Goal: Task Accomplishment & Management: Complete application form

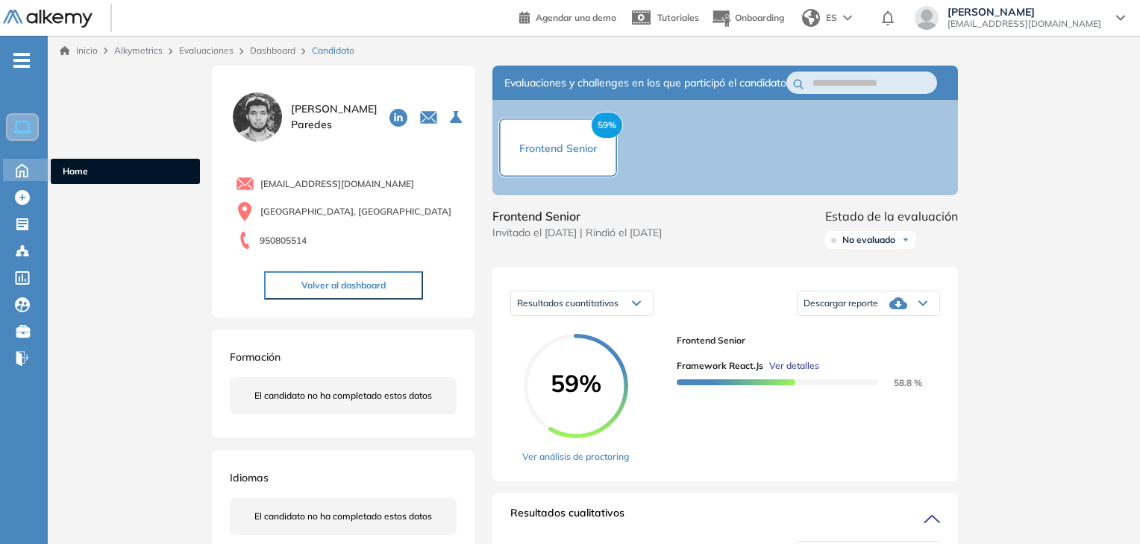
click at [21, 166] on icon at bounding box center [22, 169] width 26 height 18
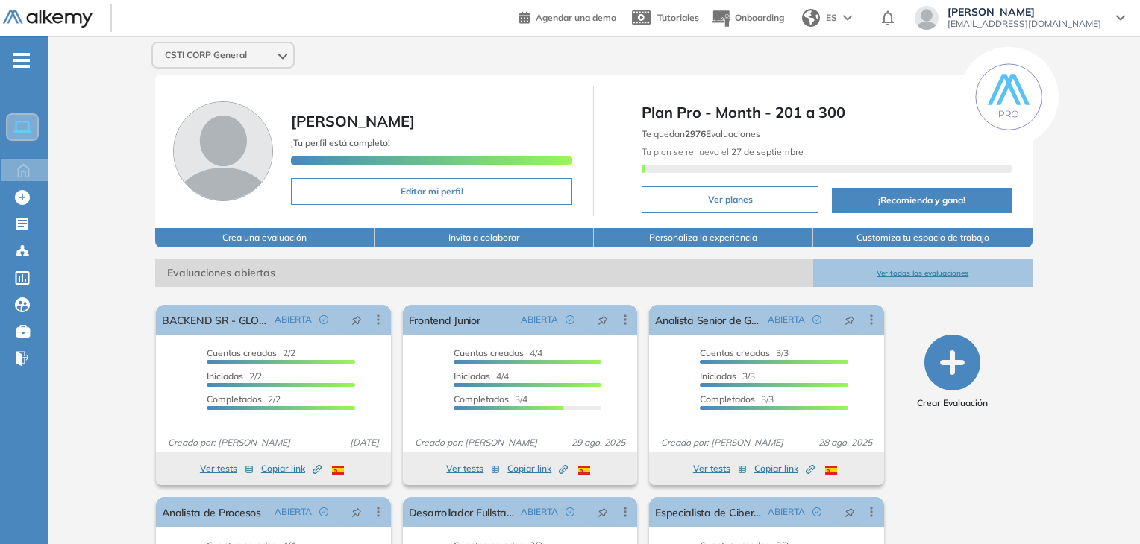
click at [893, 270] on button "Ver todas las evaluaciones" at bounding box center [922, 274] width 219 height 28
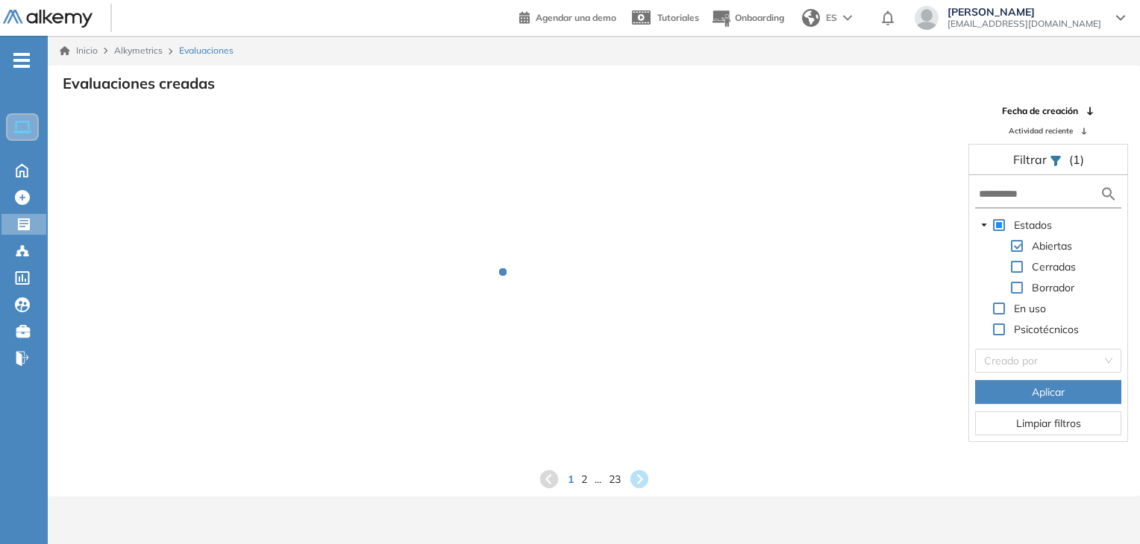
click at [1023, 201] on form at bounding box center [1048, 195] width 146 height 28
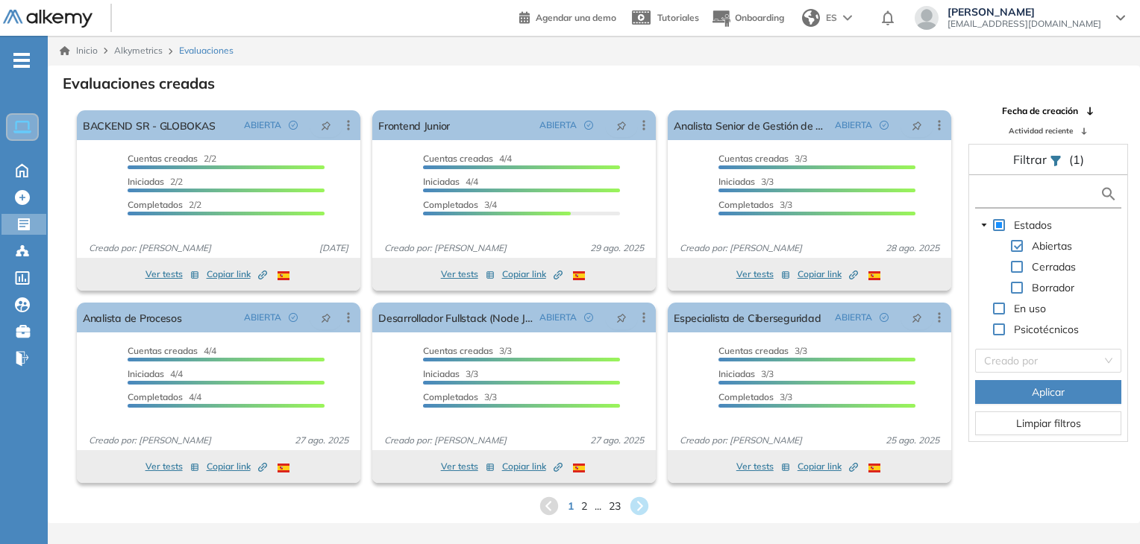
click at [1002, 189] on input "text" at bounding box center [1039, 194] width 121 height 16
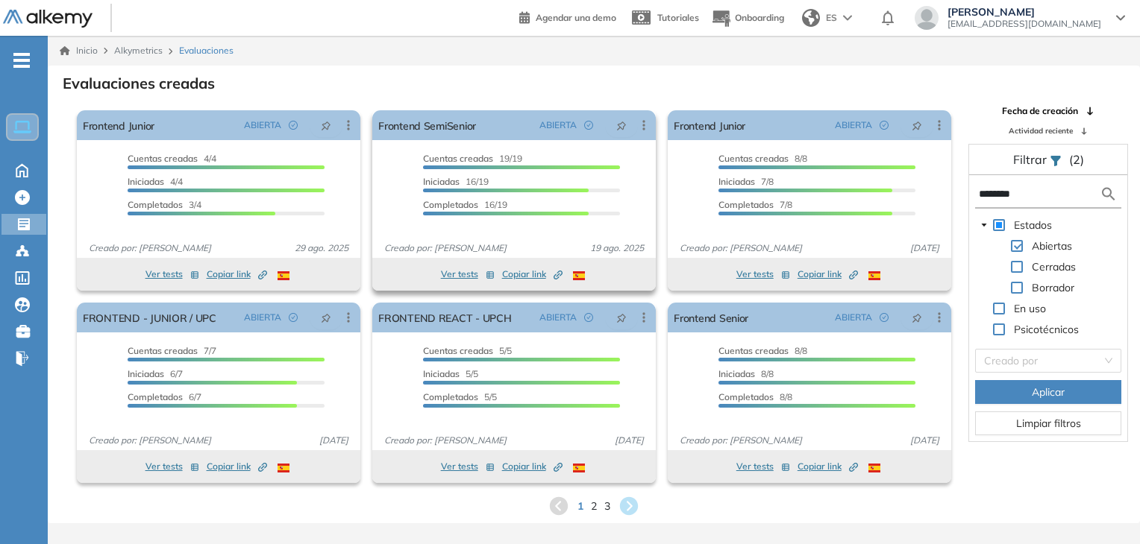
type input "********"
click at [456, 274] on button "Ver tests" at bounding box center [468, 275] width 54 height 18
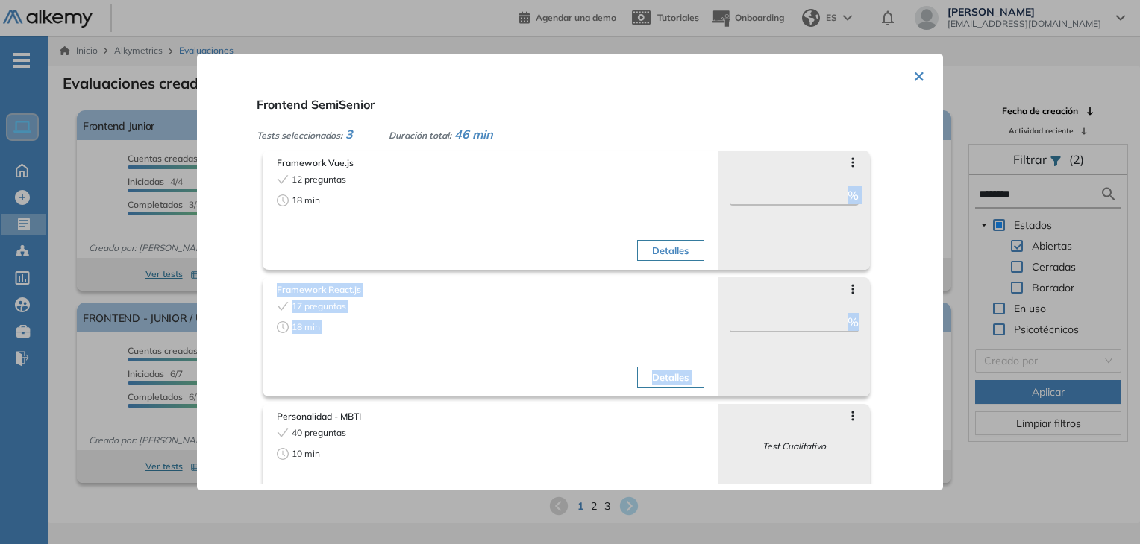
drag, startPoint x: 919, startPoint y: 171, endPoint x: 920, endPoint y: 298, distance: 126.8
click at [920, 298] on div "× Frontend SemiSenior Tests seleccionados: 3 Duración total: 46 min Framework V…" at bounding box center [570, 272] width 746 height 436
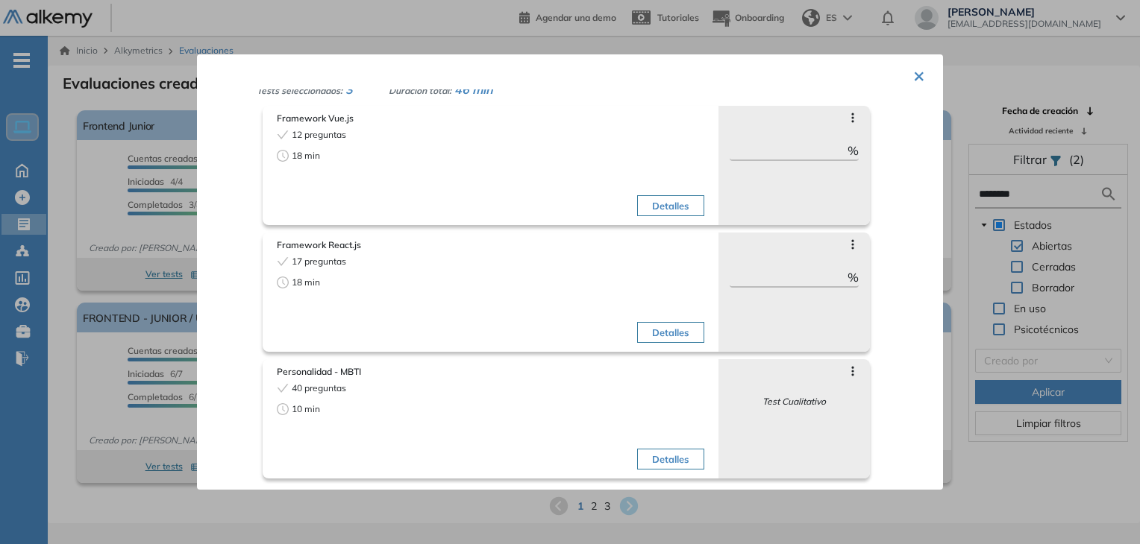
click at [919, 78] on div "× Frontend SemiSenior Tests seleccionados: 3 Duración total: 46 min Framework V…" at bounding box center [570, 272] width 746 height 436
click at [913, 69] on button "×" at bounding box center [919, 74] width 12 height 29
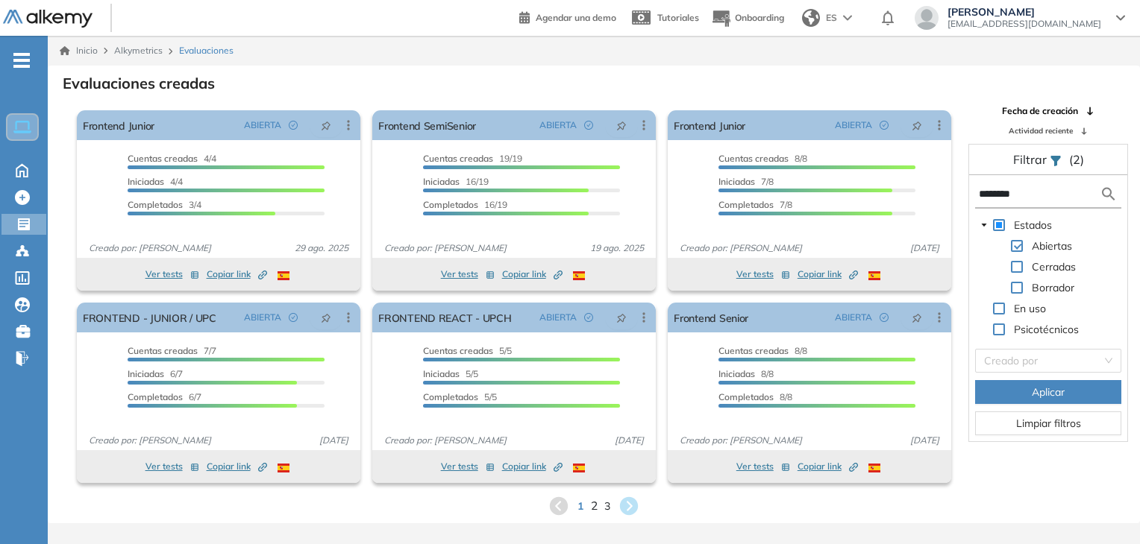
click at [597, 506] on span "2" at bounding box center [594, 505] width 7 height 17
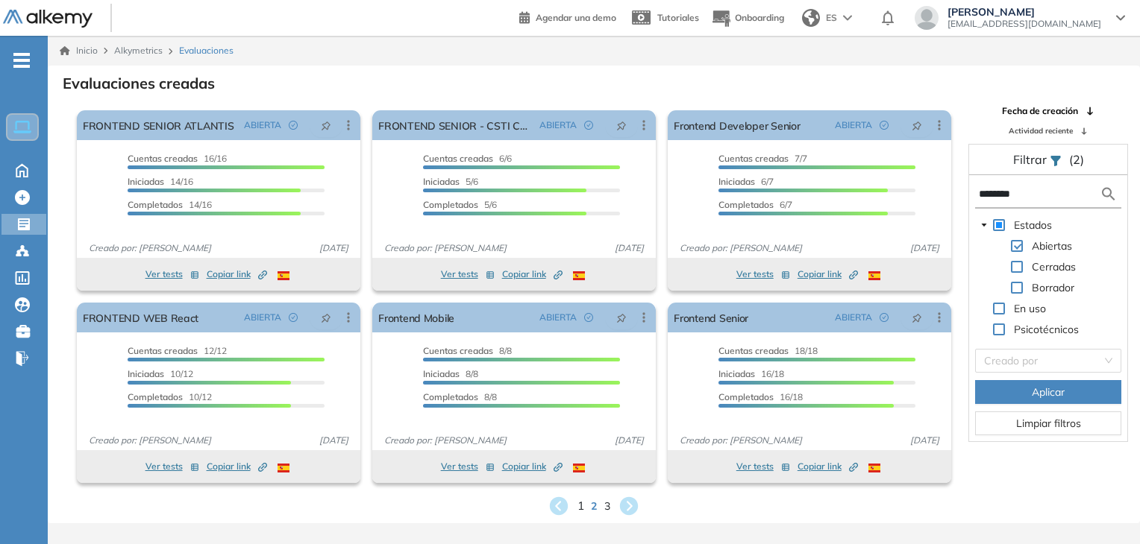
click at [581, 505] on span "1" at bounding box center [580, 505] width 7 height 17
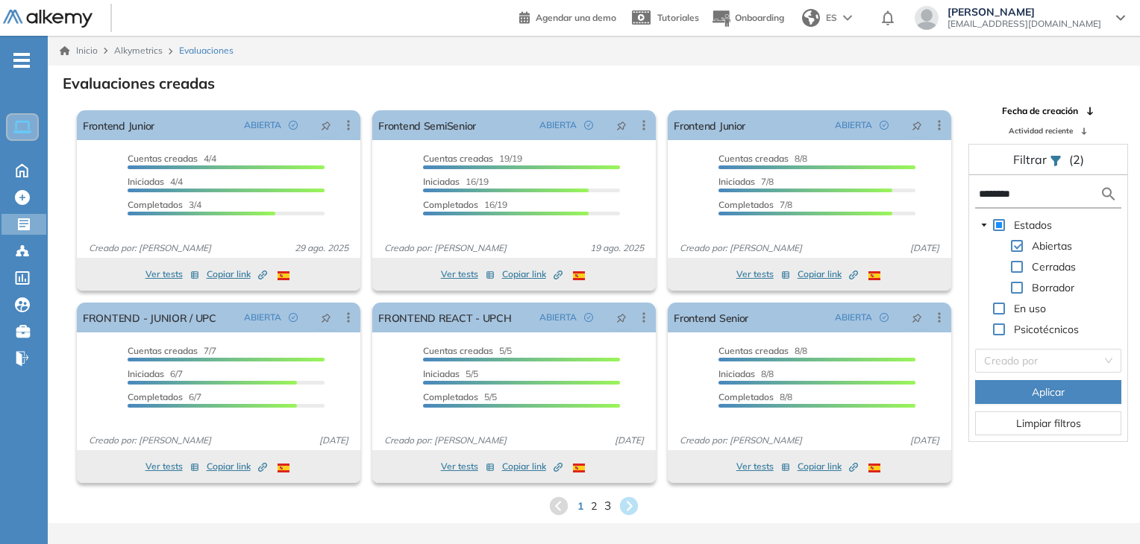
click at [604, 507] on span "3" at bounding box center [607, 505] width 7 height 17
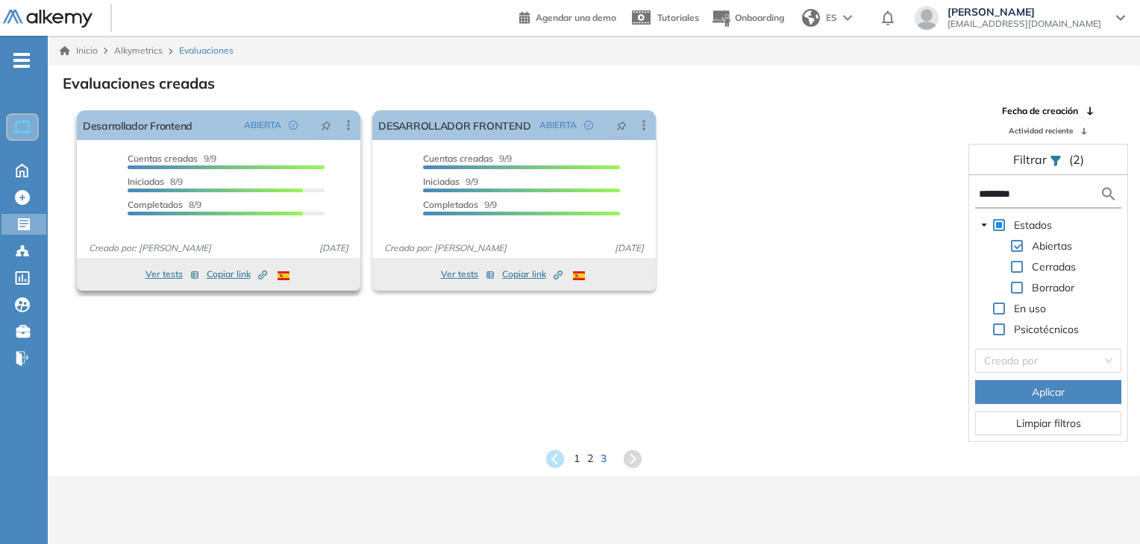
click at [172, 273] on button "Ver tests" at bounding box center [172, 275] width 54 height 18
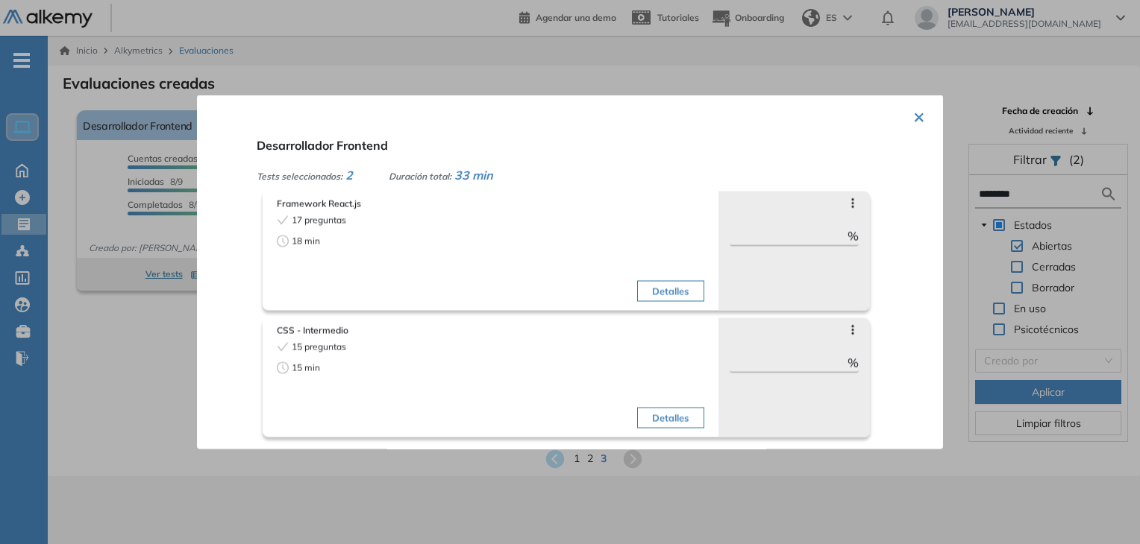
click at [913, 119] on button "×" at bounding box center [919, 115] width 12 height 29
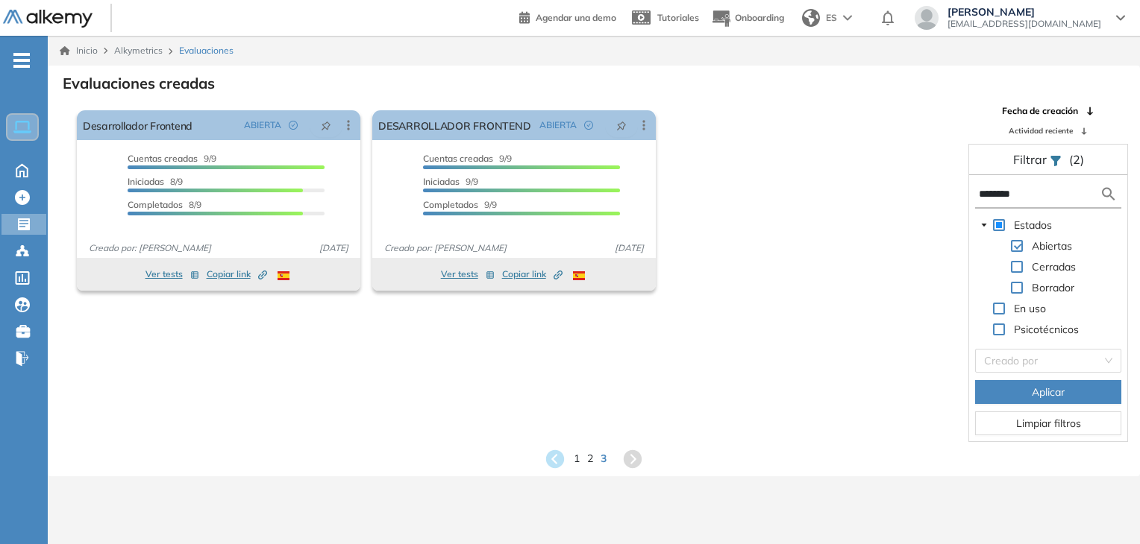
click at [571, 459] on div "1 2 3" at bounding box center [594, 459] width 1068 height 22
click at [576, 459] on span "1" at bounding box center [577, 458] width 7 height 17
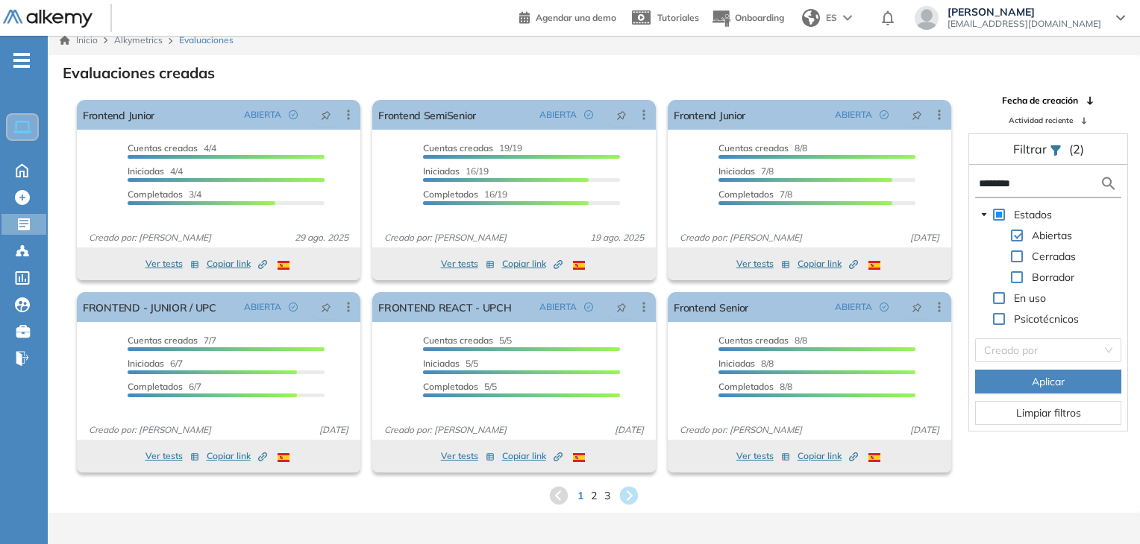
scroll to position [0, 0]
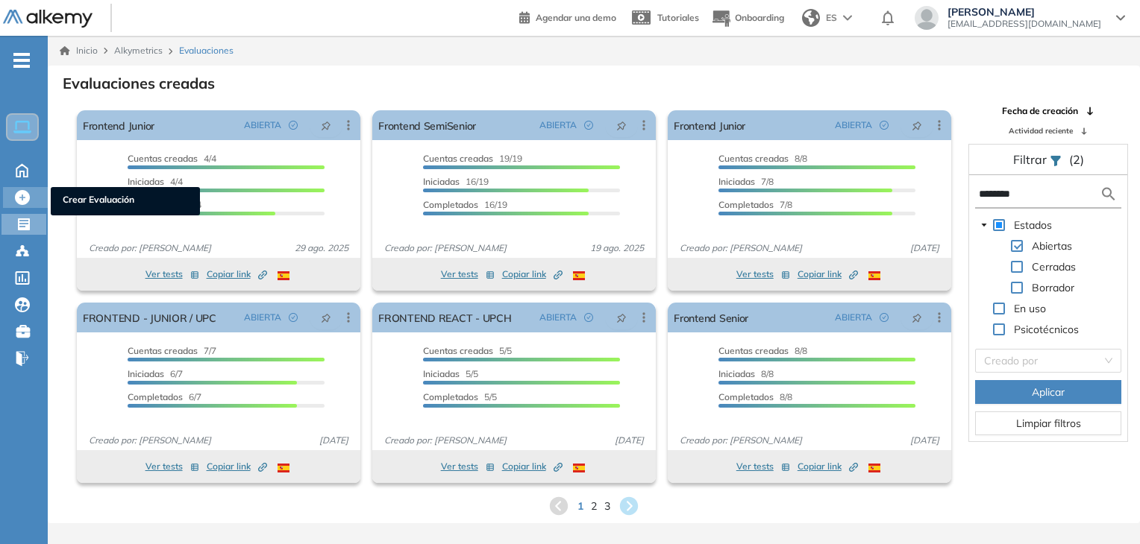
click at [13, 202] on div "Crear Evaluación Crear Evaluación" at bounding box center [25, 197] width 45 height 21
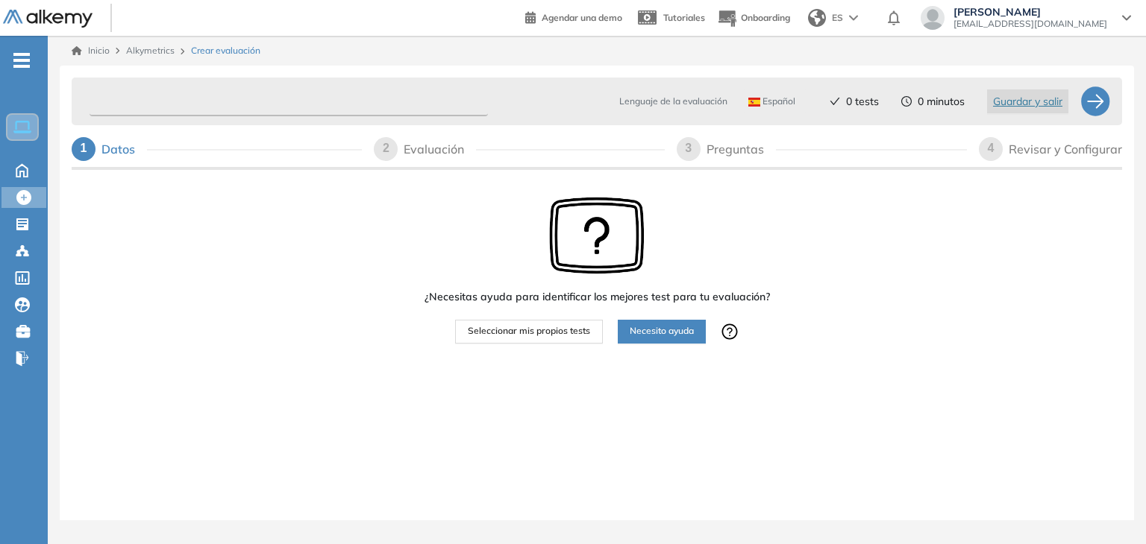
click at [199, 93] on input "text" at bounding box center [288, 101] width 398 height 29
type input "**********"
click at [292, 260] on div "¿Necesitas ayuda para identificar los mejores test para tu evaluación? Seleccio…" at bounding box center [597, 316] width 1050 height 287
click at [568, 336] on span "Seleccionar mis propios tests" at bounding box center [529, 331] width 122 height 14
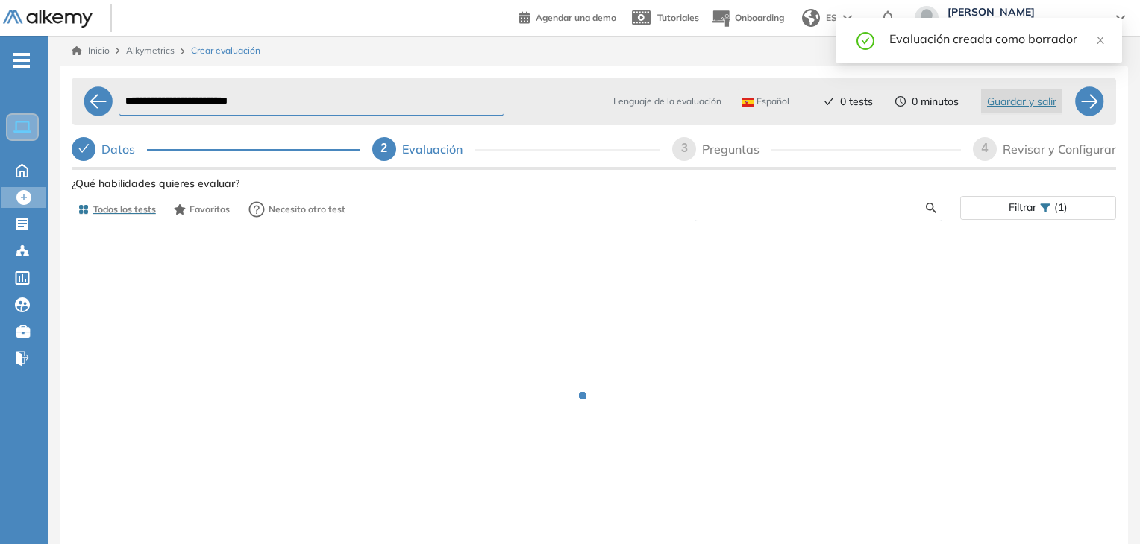
click at [764, 205] on input "text" at bounding box center [815, 207] width 219 height 13
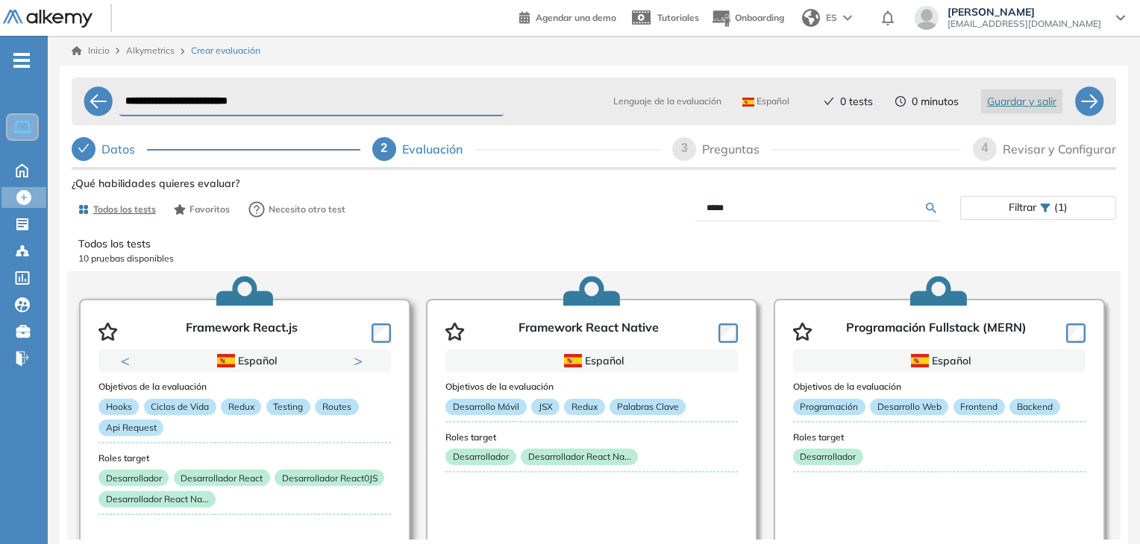
click at [394, 329] on article "Framework React.js Previous Portugués Español Portugués Español Portugués Next …" at bounding box center [244, 448] width 331 height 298
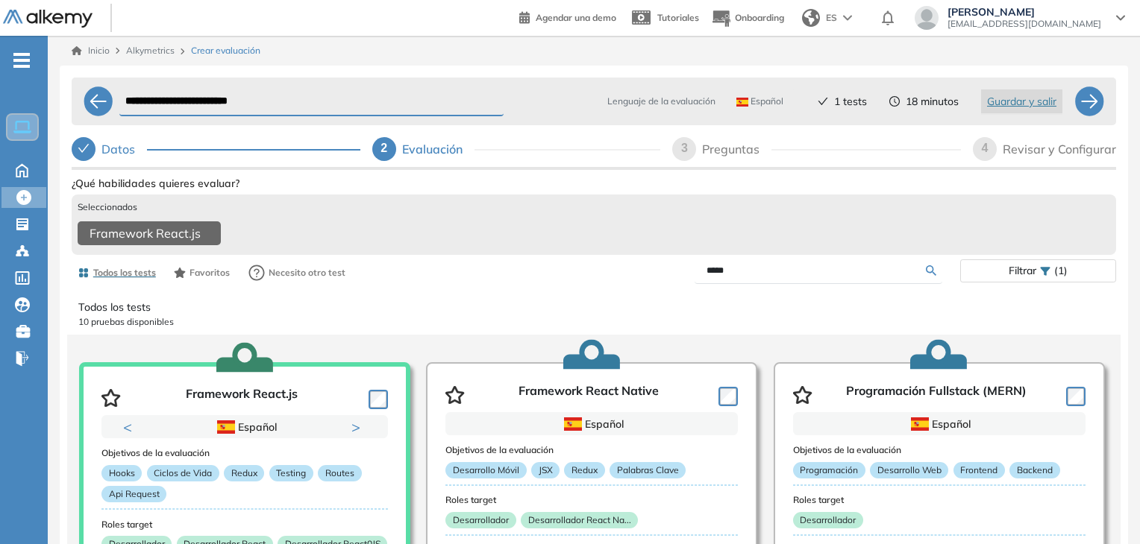
click at [776, 275] on input "*****" at bounding box center [815, 270] width 219 height 13
type input "*"
type input "*******"
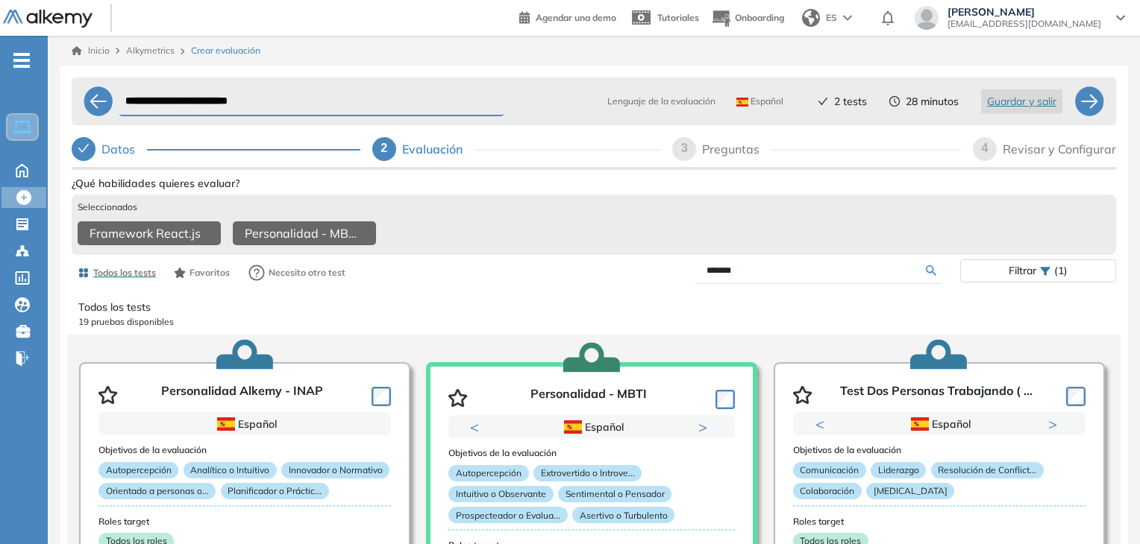
click at [747, 299] on div "Todos los tests 19 pruebas disponibles" at bounding box center [593, 314] width 1031 height 41
click at [1089, 96] on div at bounding box center [1089, 102] width 30 height 30
select select "*****"
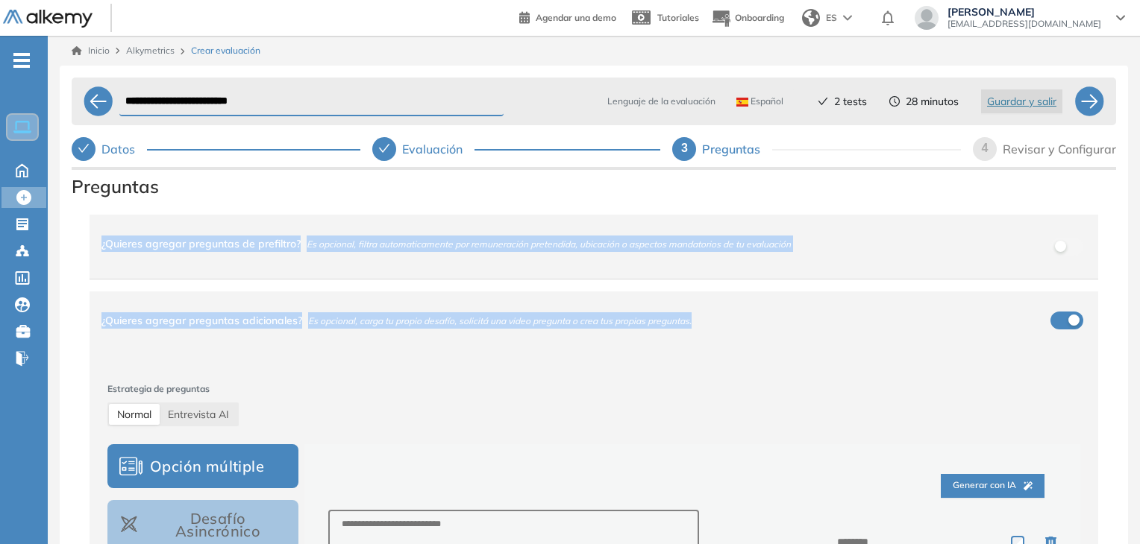
drag, startPoint x: 1116, startPoint y: 187, endPoint x: 1113, endPoint y: 304, distance: 117.1
click at [1113, 304] on div "**********" at bounding box center [594, 376] width 1068 height 621
click at [1069, 315] on div "button" at bounding box center [1073, 320] width 11 height 11
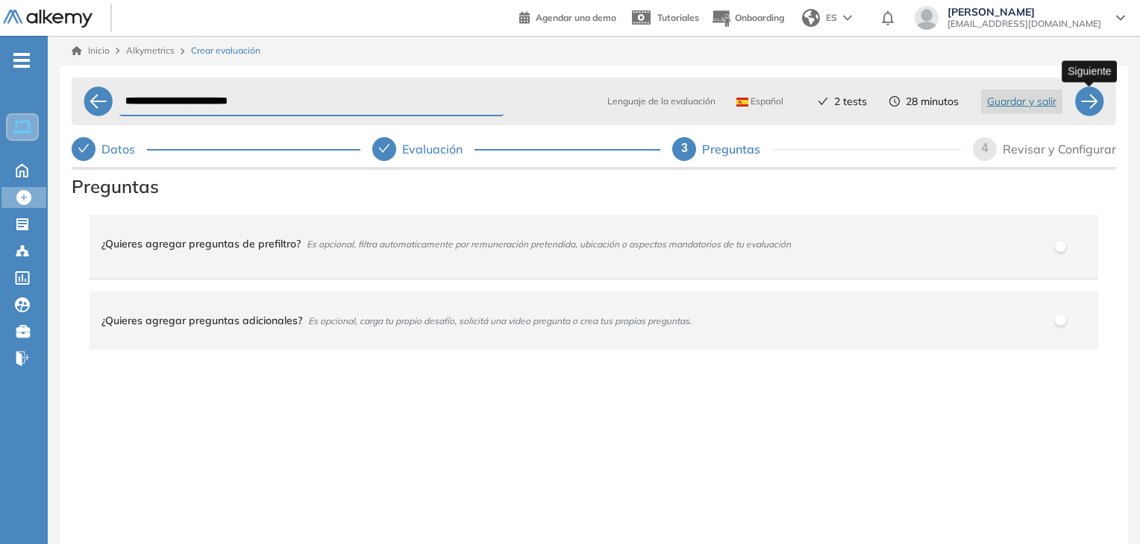
click at [1090, 100] on div at bounding box center [1089, 102] width 30 height 30
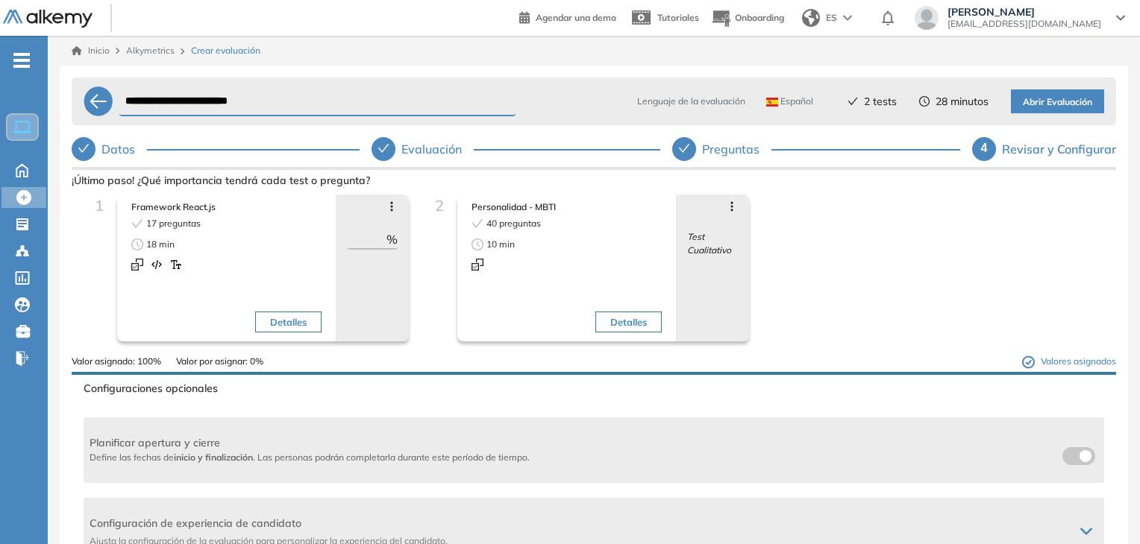
scroll to position [186, 0]
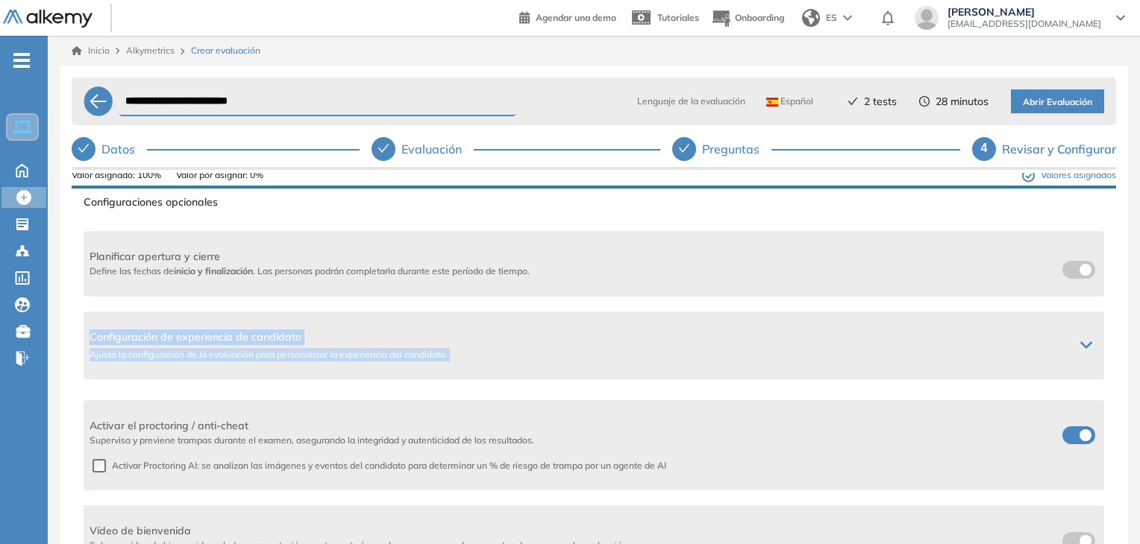
drag, startPoint x: 1139, startPoint y: 286, endPoint x: 1145, endPoint y: 354, distance: 68.9
click at [1139, 354] on html "**********" at bounding box center [570, 272] width 1140 height 544
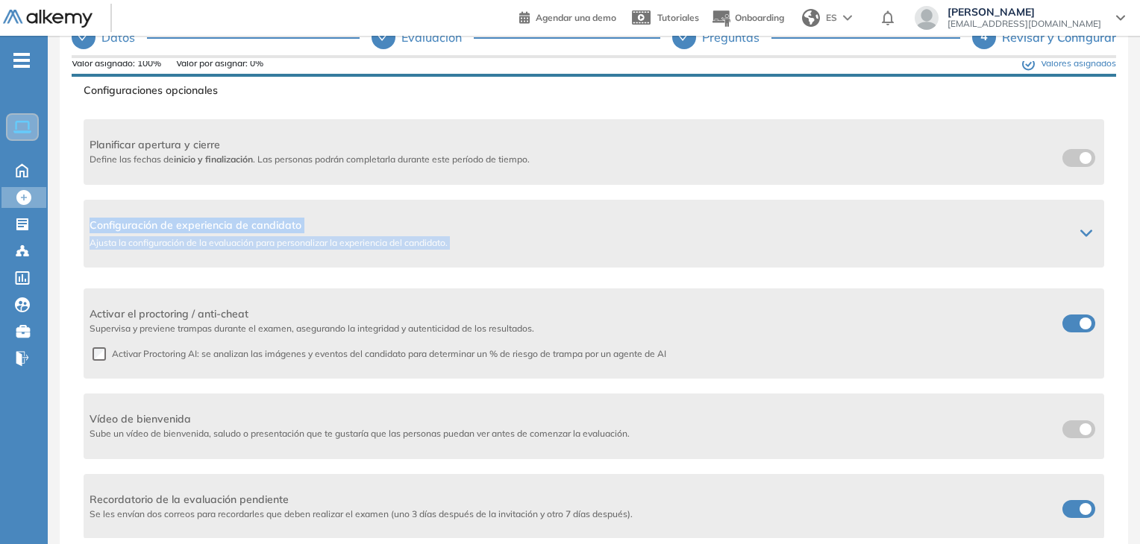
click at [1073, 505] on span at bounding box center [1068, 506] width 12 height 12
click at [1075, 507] on label at bounding box center [1078, 509] width 33 height 18
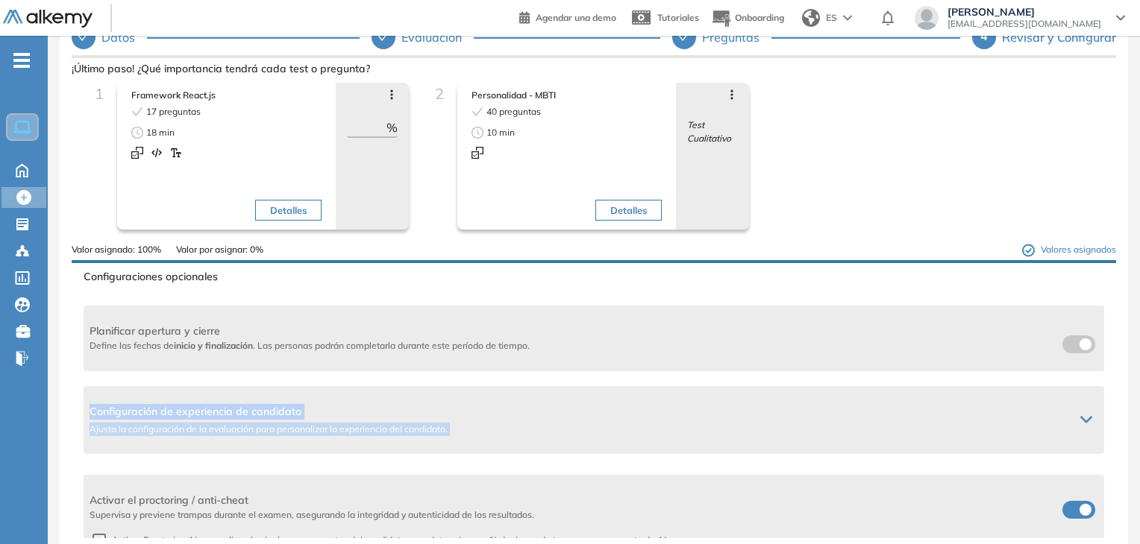
scroll to position [18, 0]
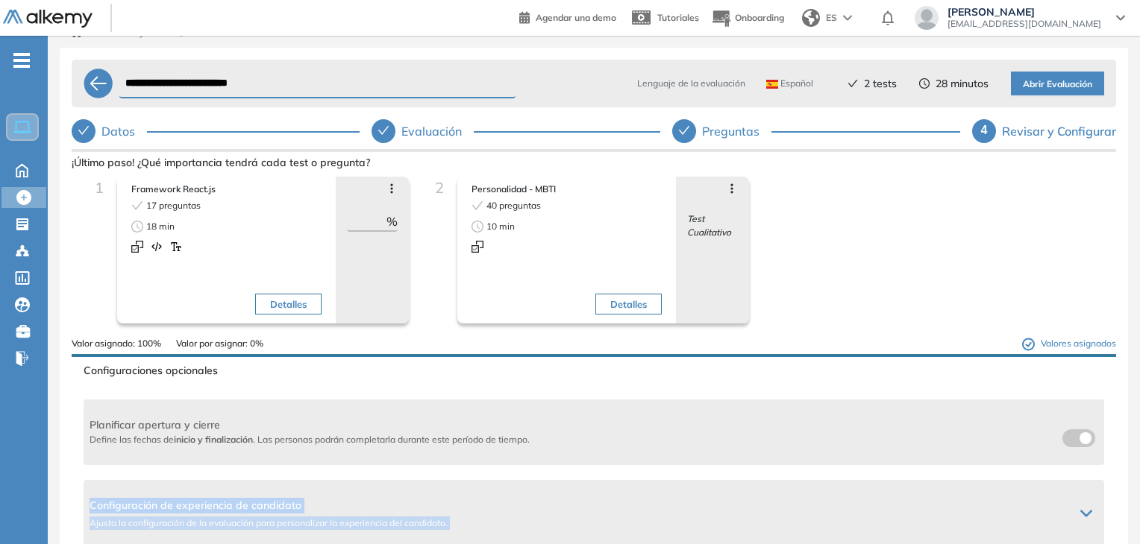
click at [1039, 88] on span "Abrir Evaluación" at bounding box center [1057, 85] width 69 height 14
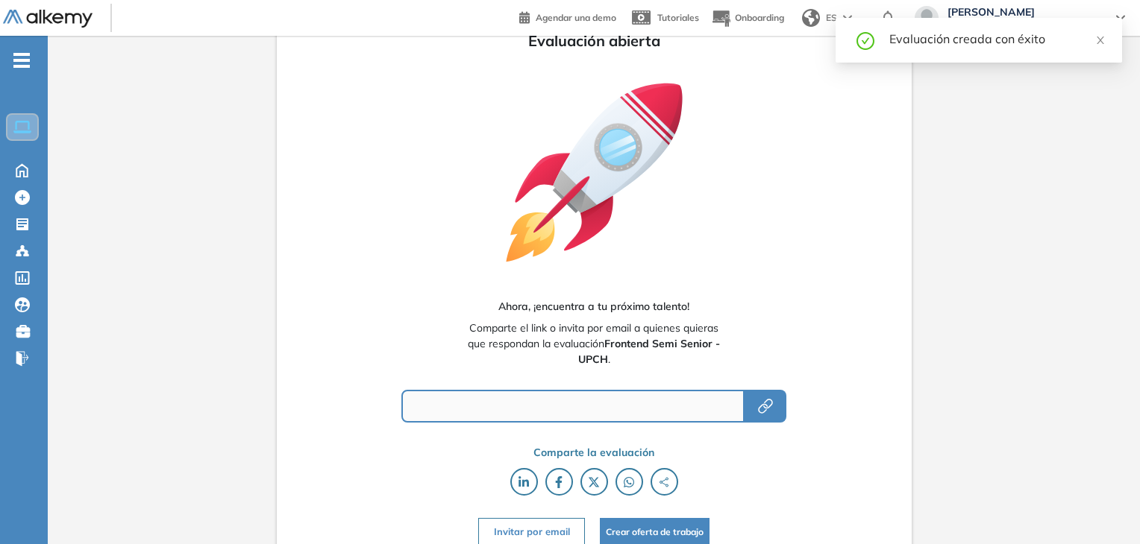
type input "**********"
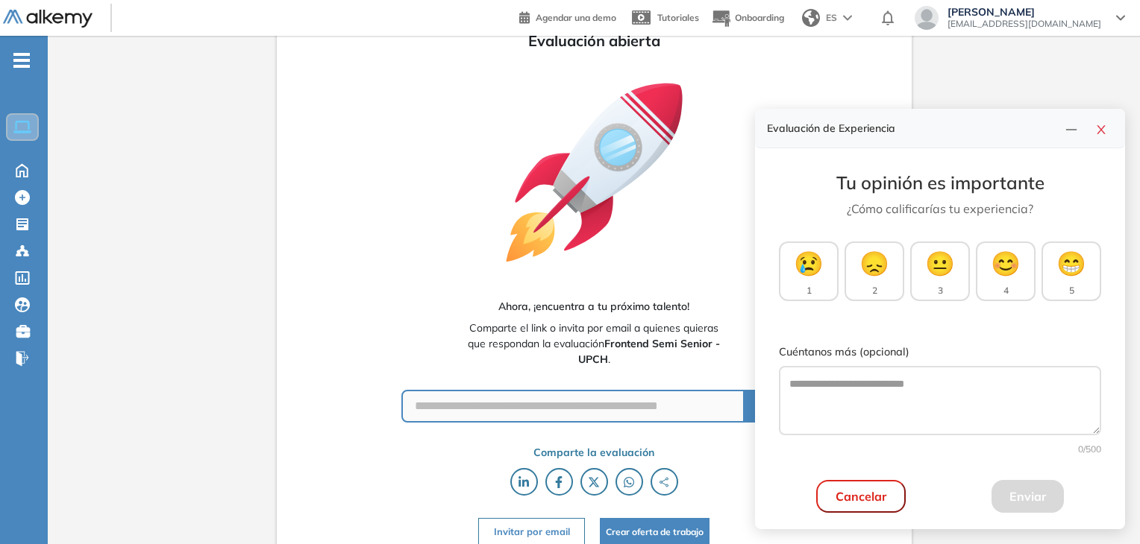
click at [624, 436] on div "**********" at bounding box center [594, 291] width 635 height 534
click at [1106, 133] on icon "close" at bounding box center [1101, 130] width 12 height 12
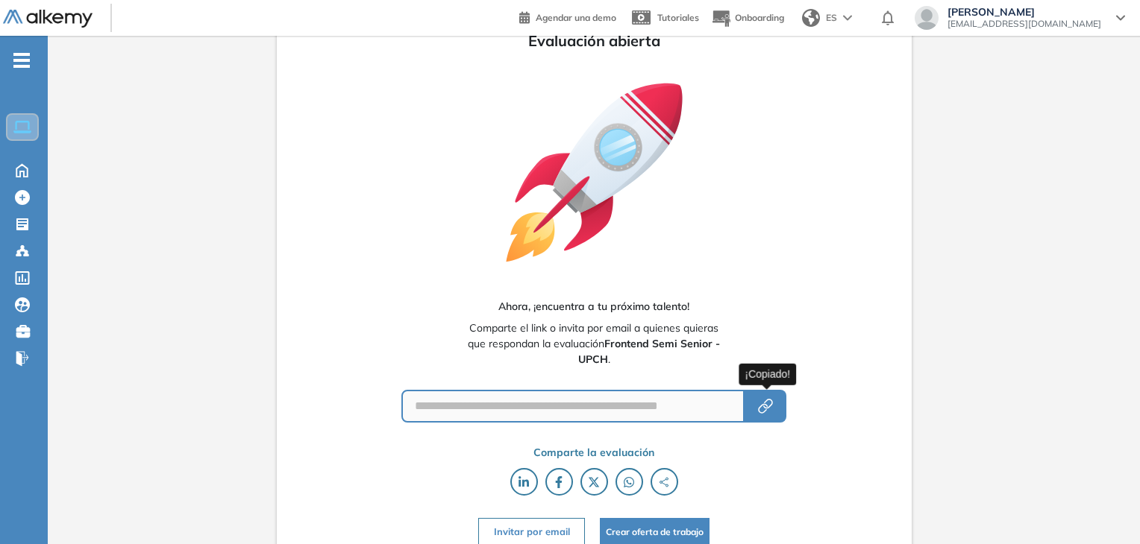
click at [766, 409] on icon "button" at bounding box center [765, 407] width 18 height 18
click at [770, 401] on icon "button" at bounding box center [765, 407] width 18 height 18
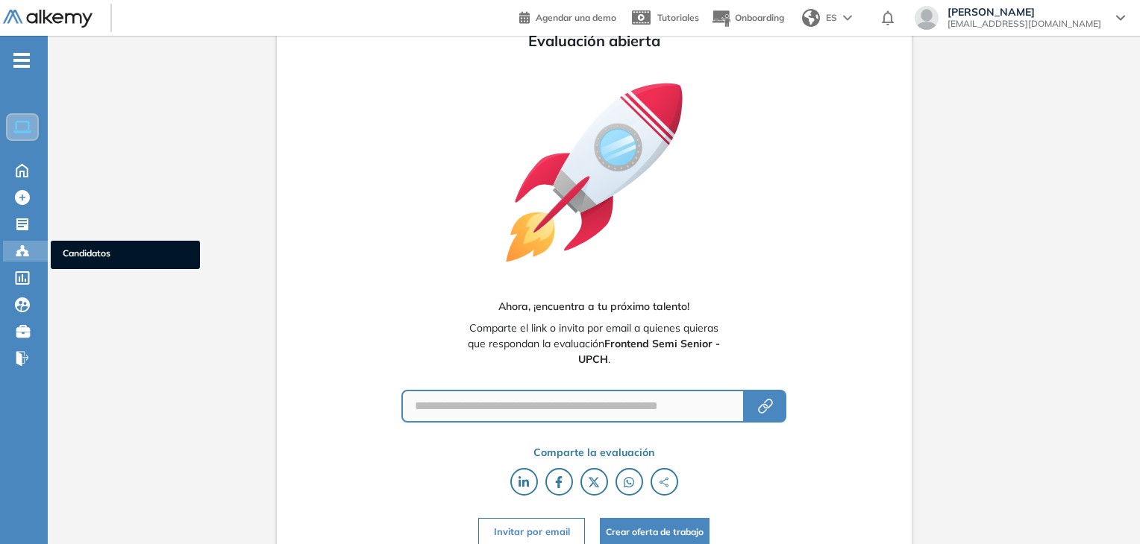
click at [23, 250] on icon at bounding box center [22, 250] width 4 height 3
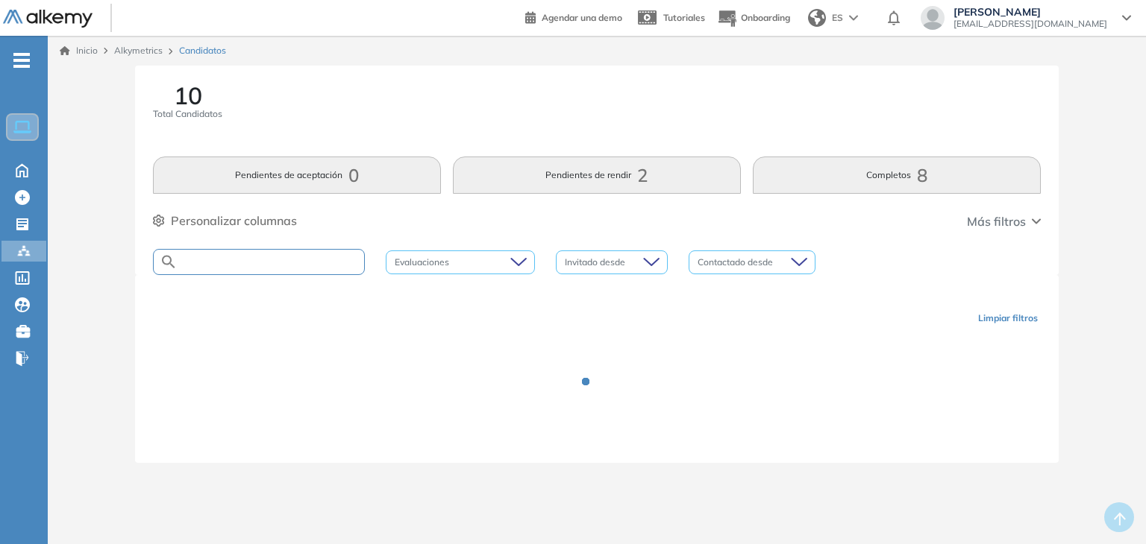
click at [289, 266] on input "text" at bounding box center [271, 262] width 186 height 11
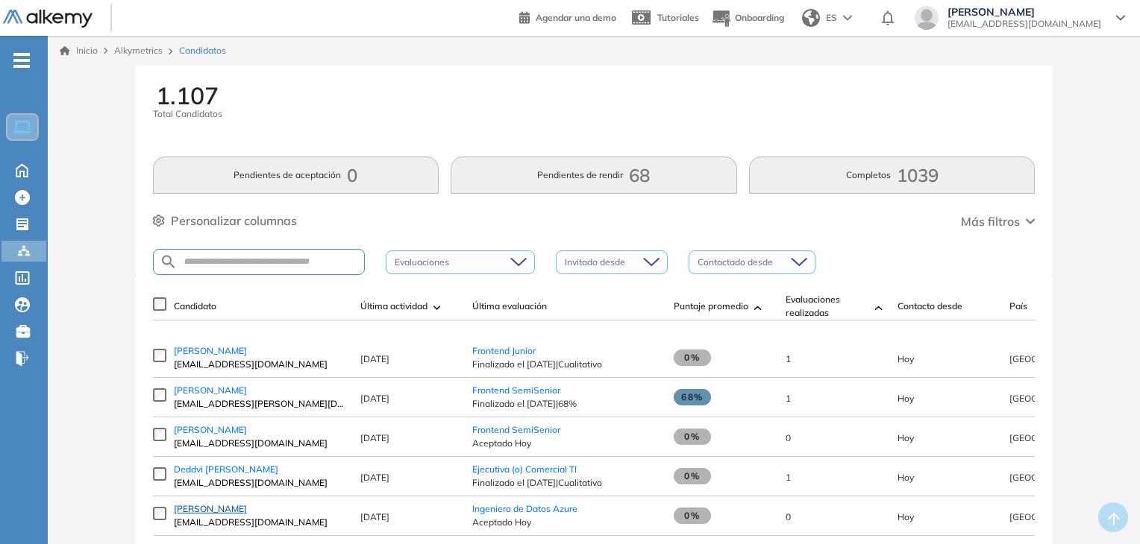
click at [207, 514] on span "[PERSON_NAME]" at bounding box center [210, 508] width 73 height 11
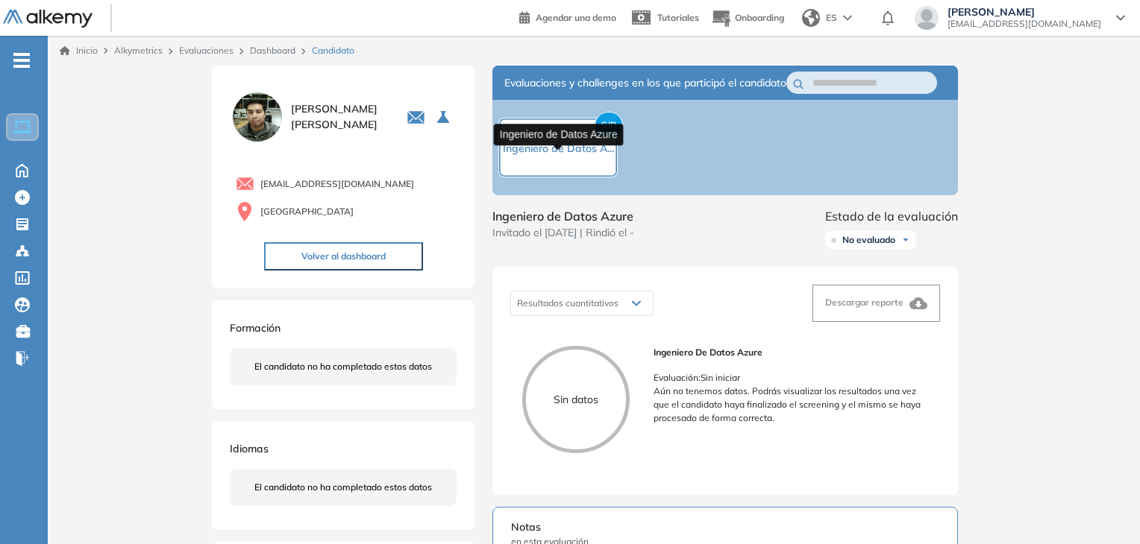
click at [594, 153] on span "Ingeniero de Datos A..." at bounding box center [558, 148] width 111 height 13
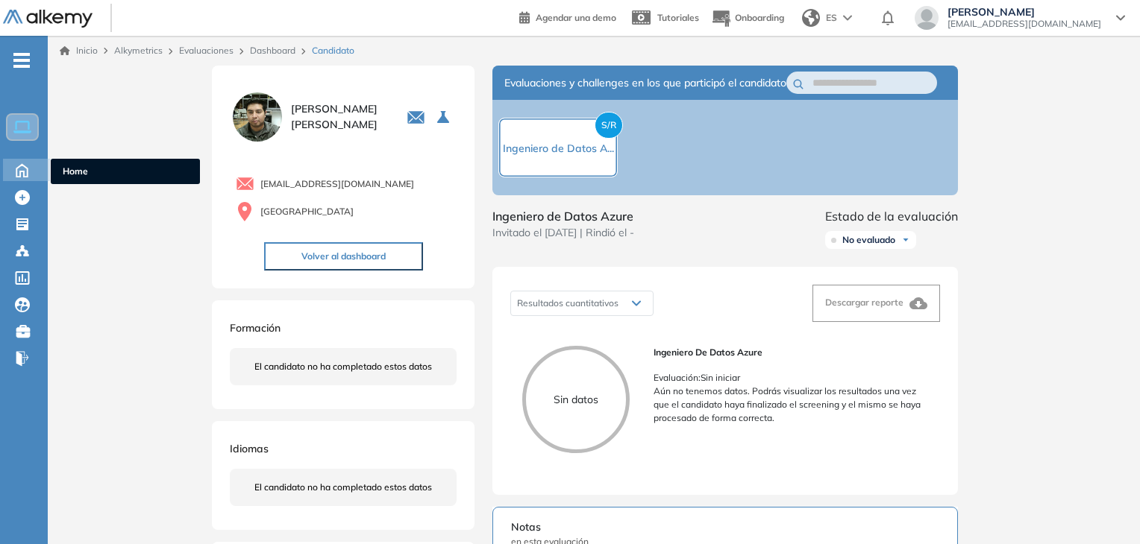
click at [22, 174] on icon at bounding box center [22, 169] width 26 height 18
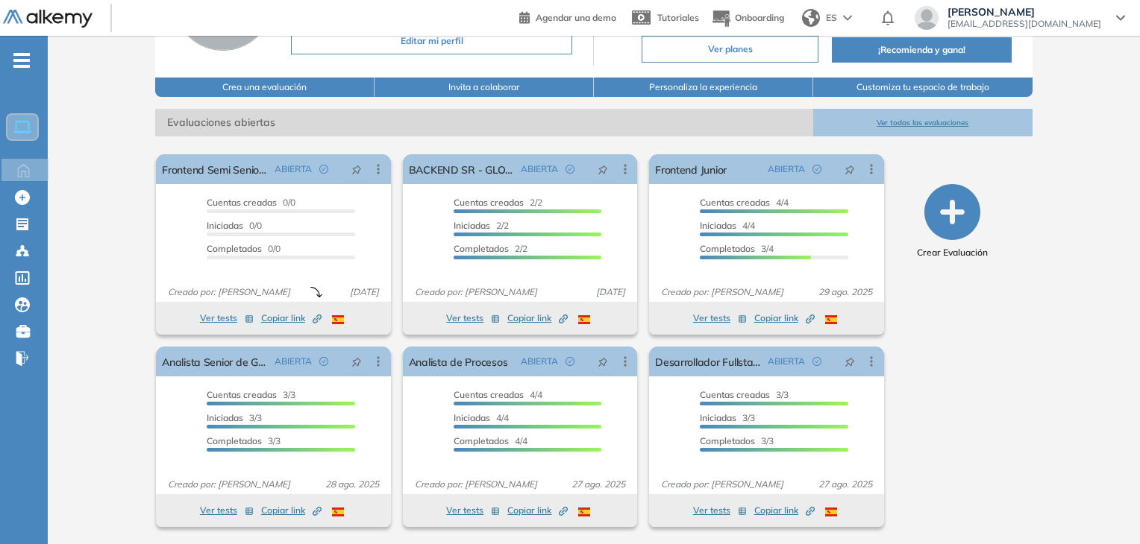
scroll to position [95, 0]
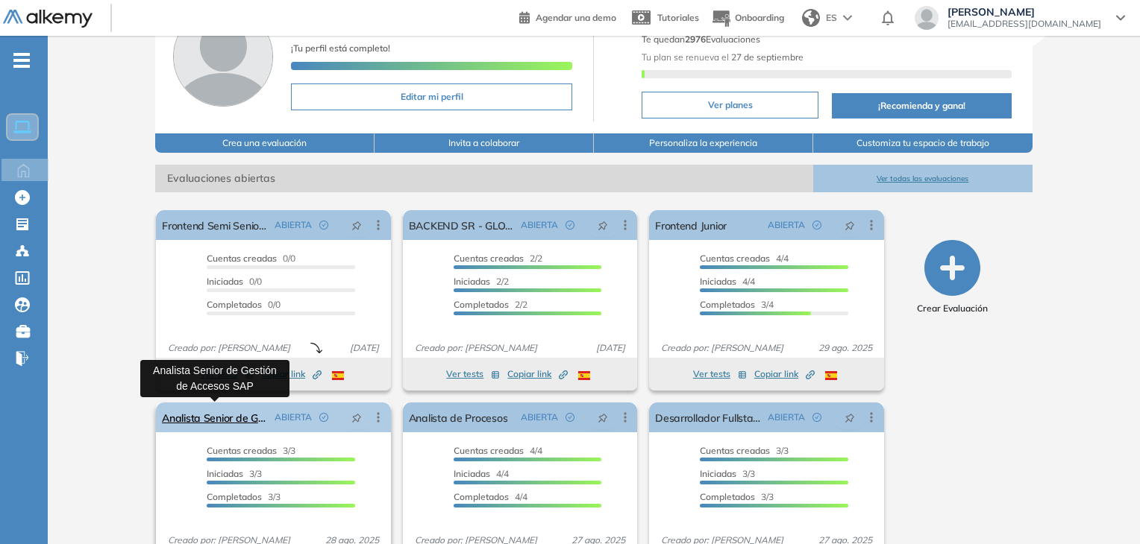
click at [245, 415] on link "Analista Senior de Gestión de Accesos SAP" at bounding box center [215, 418] width 106 height 30
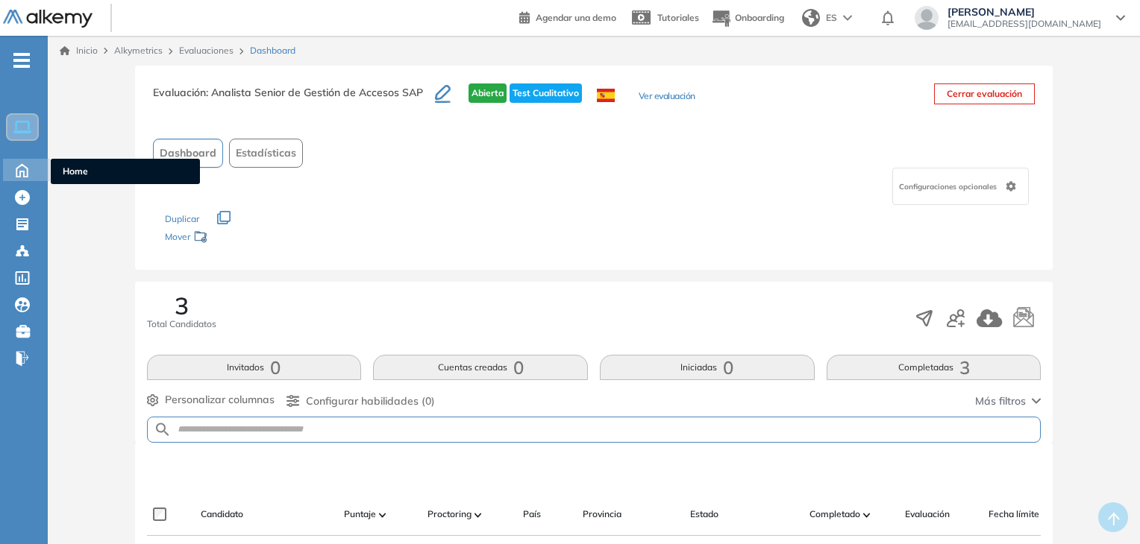
click at [21, 171] on icon at bounding box center [21, 170] width 11 height 13
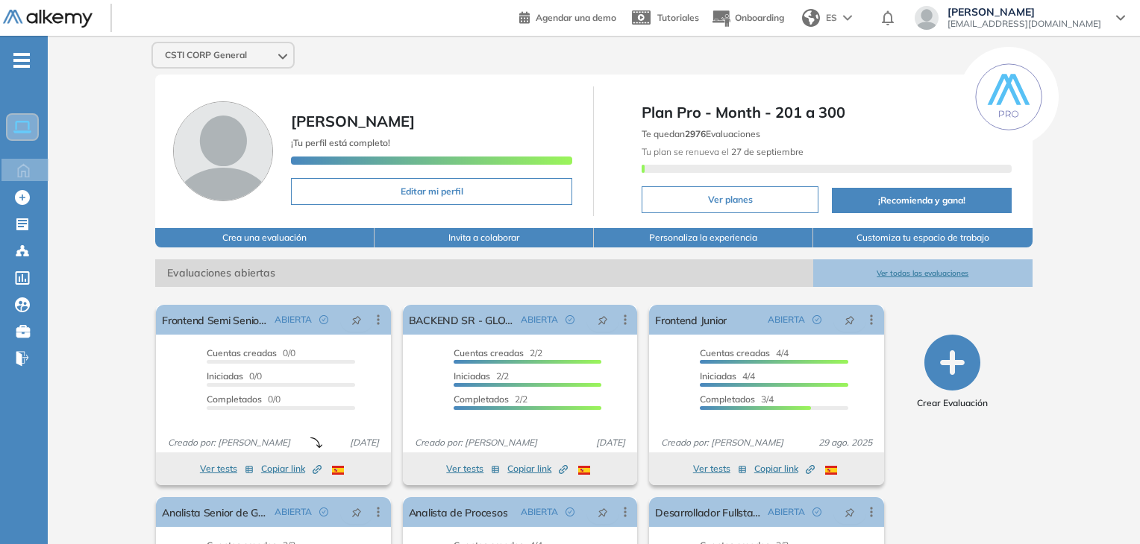
click at [932, 269] on button "Ver todas las evaluaciones" at bounding box center [922, 274] width 219 height 28
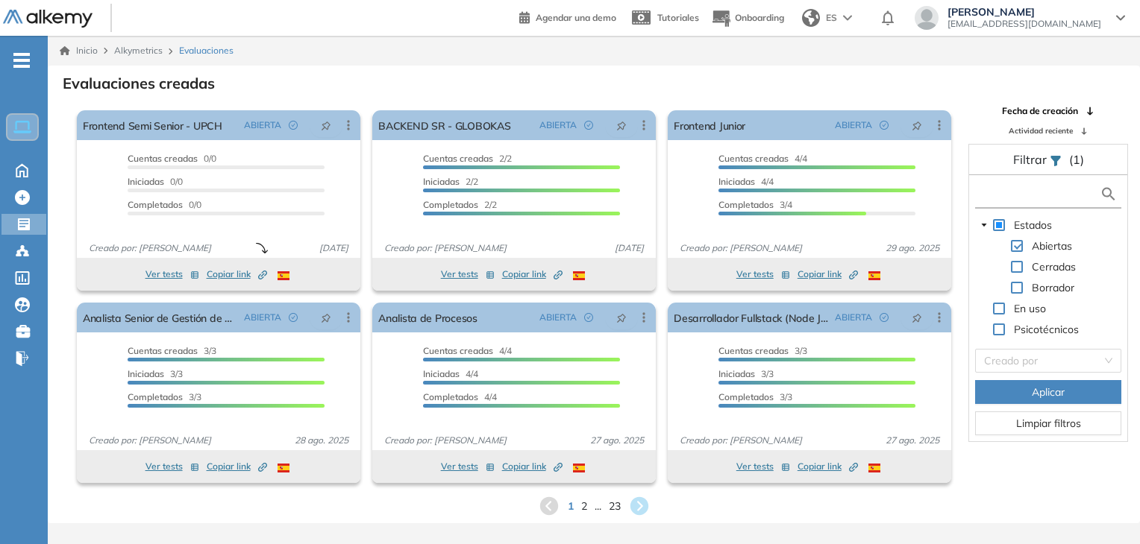
click at [1018, 189] on input "text" at bounding box center [1039, 194] width 121 height 16
click at [1018, 189] on input "*" at bounding box center [1039, 194] width 121 height 16
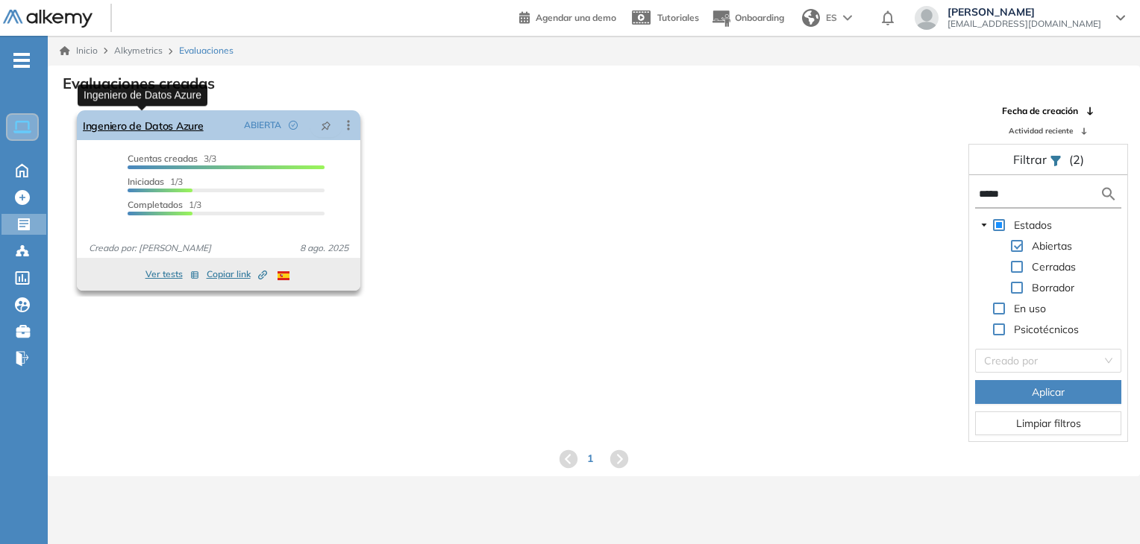
type input "*****"
click at [167, 123] on link "Ingeniero de Datos Azure" at bounding box center [143, 125] width 121 height 30
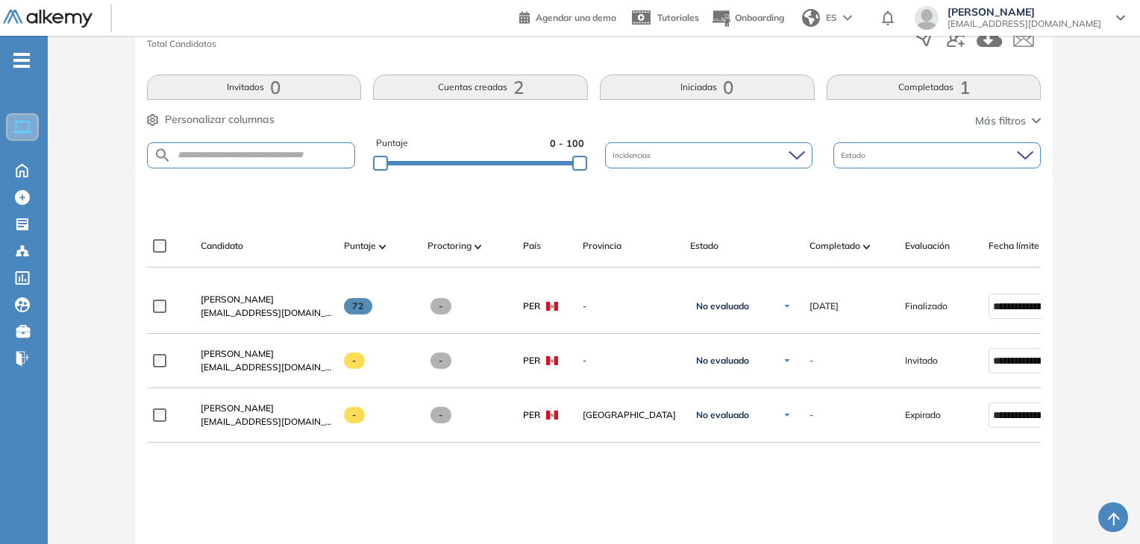
scroll to position [273, 0]
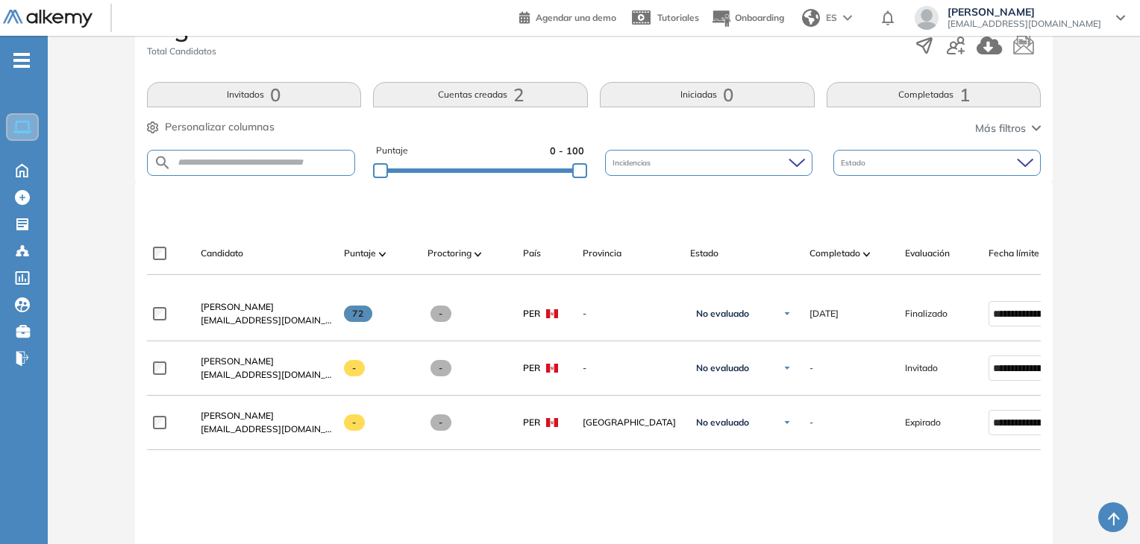
click at [203, 168] on form at bounding box center [251, 163] width 209 height 26
click at [196, 163] on input "text" at bounding box center [263, 162] width 183 height 11
type input "**********"
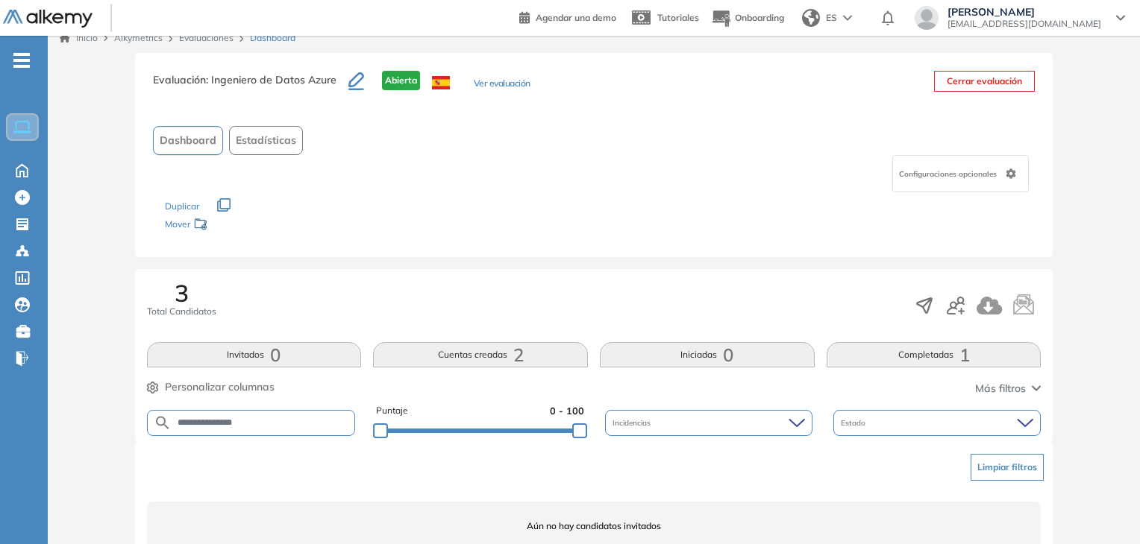
scroll to position [74, 0]
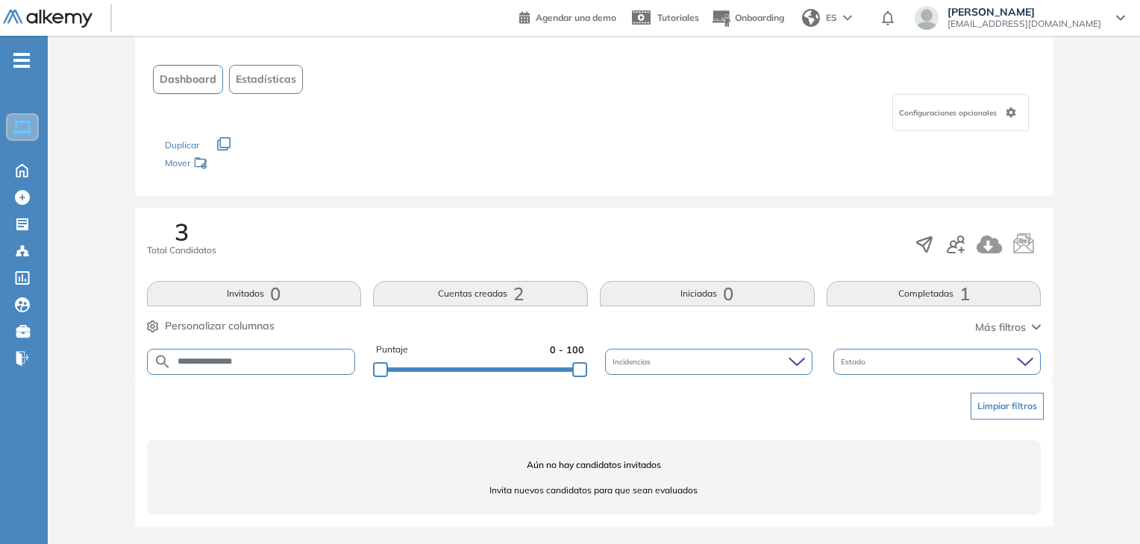
drag, startPoint x: 252, startPoint y: 365, endPoint x: 155, endPoint y: 349, distance: 98.2
click at [155, 349] on form "**********" at bounding box center [251, 362] width 209 height 26
click at [522, 177] on div "Los siguientes tests ya no están disponibles o tienen una nueva versión Revisa …" at bounding box center [594, 154] width 858 height 47
click at [283, 366] on input "text" at bounding box center [263, 361] width 183 height 11
type input "********"
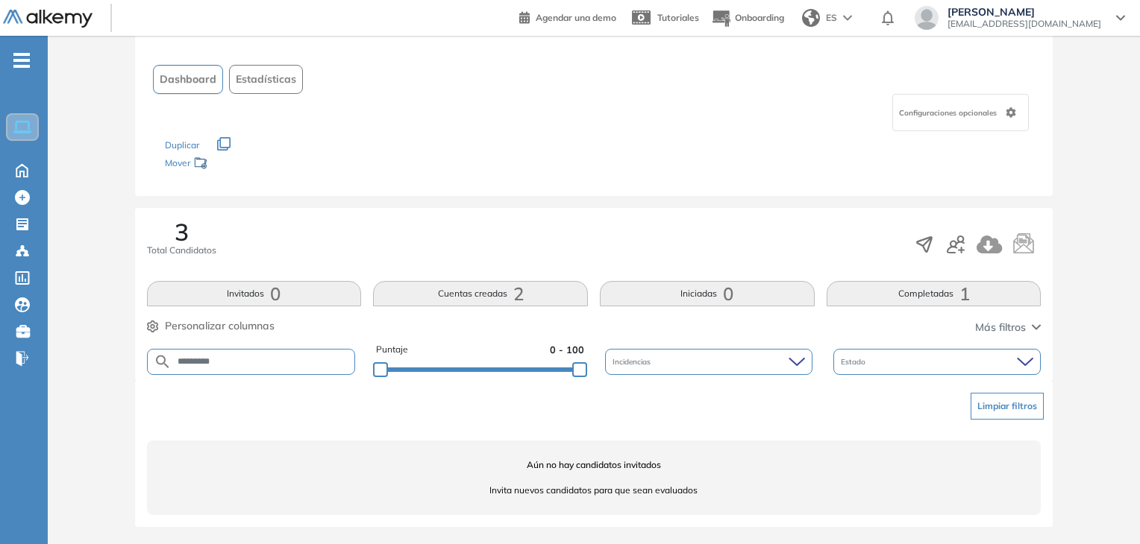
click at [462, 286] on button "Cuentas creadas 2" at bounding box center [480, 293] width 215 height 25
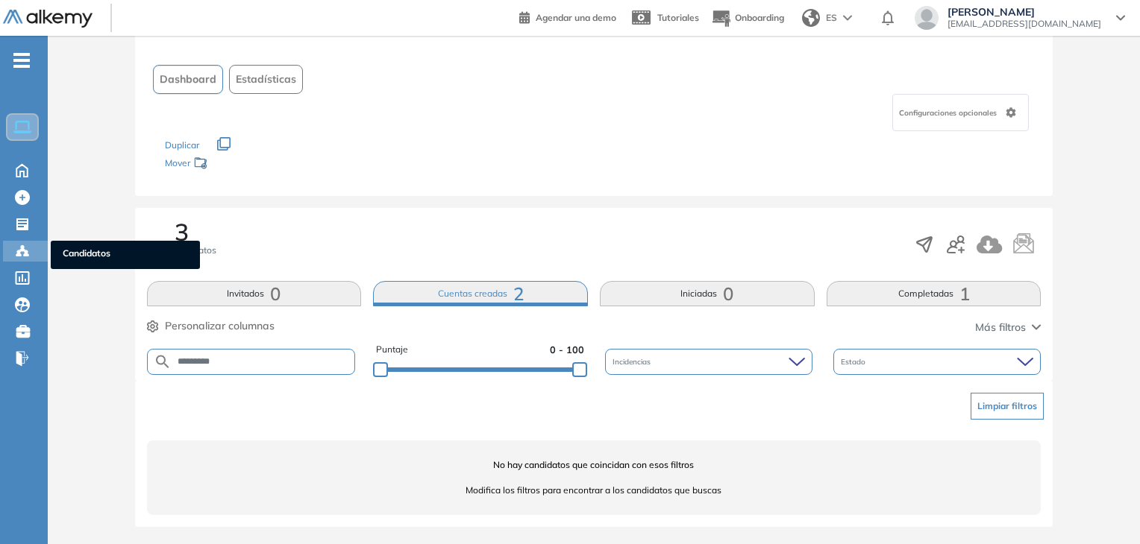
click at [26, 245] on icon at bounding box center [22, 251] width 15 height 15
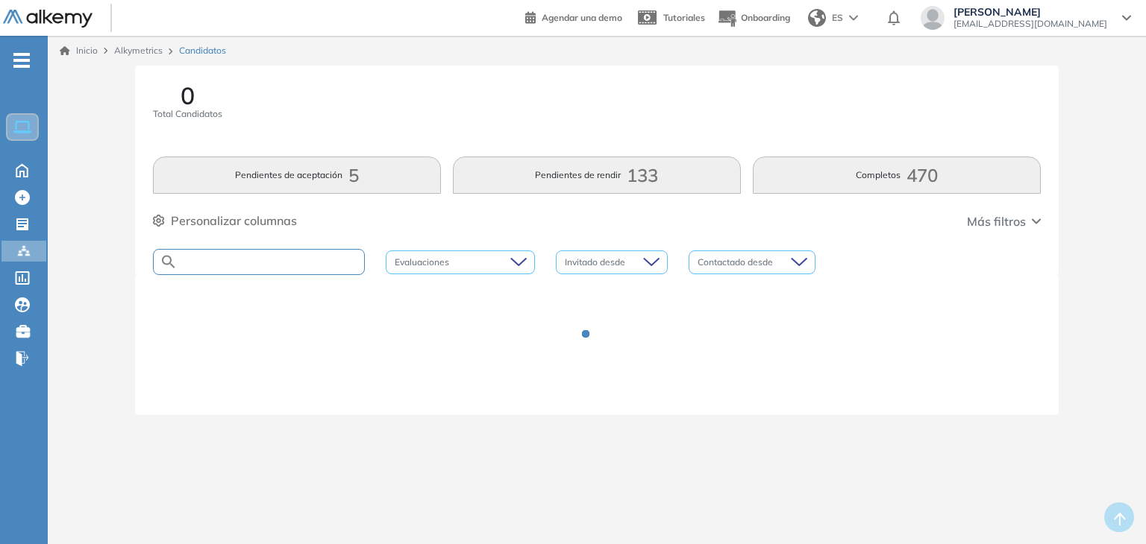
click at [243, 265] on input "text" at bounding box center [271, 262] width 186 height 11
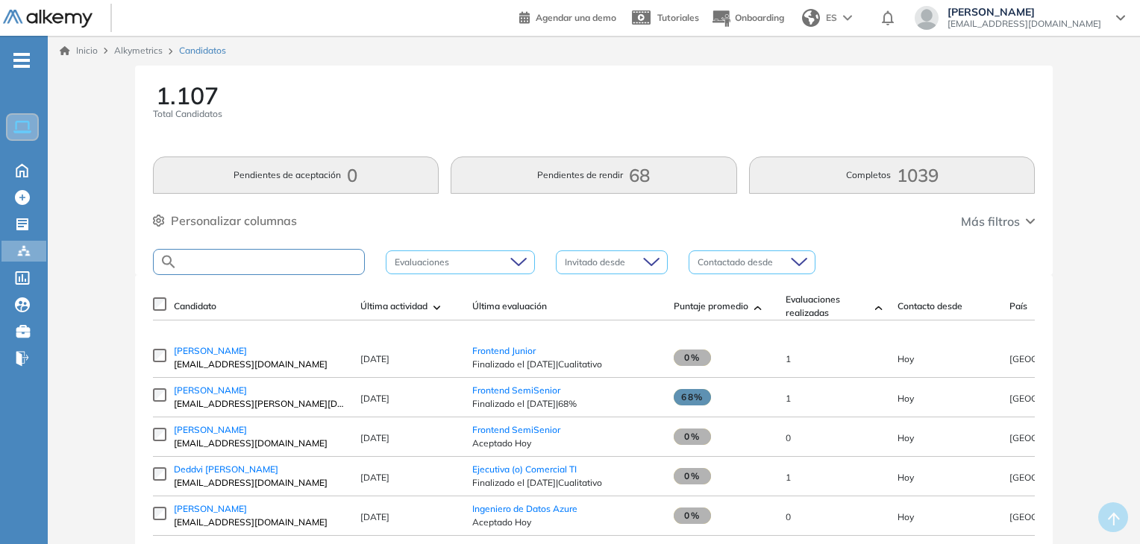
click at [268, 260] on input "text" at bounding box center [271, 262] width 186 height 11
type input "********"
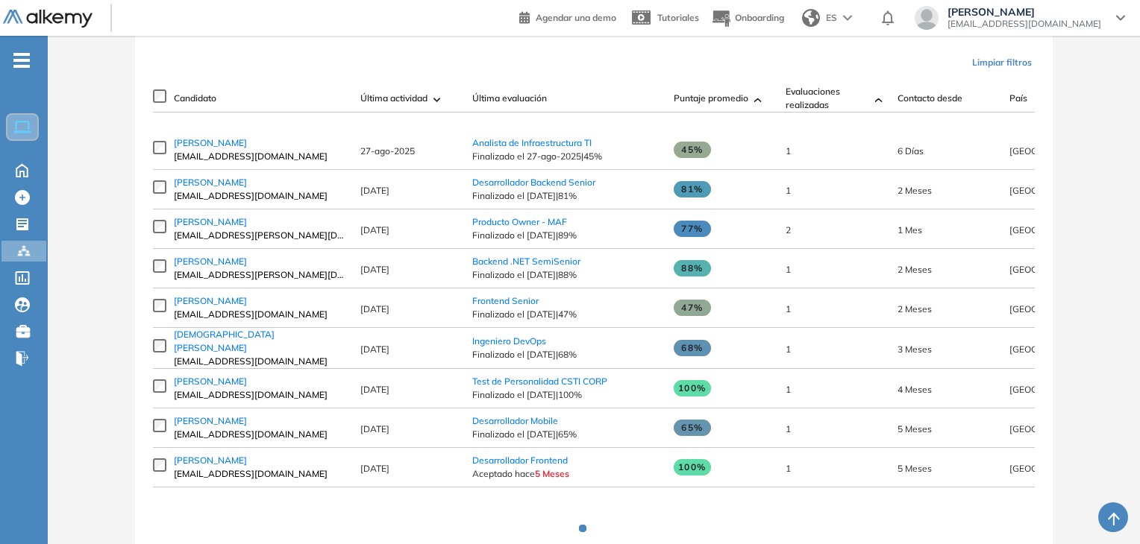
scroll to position [254, 0]
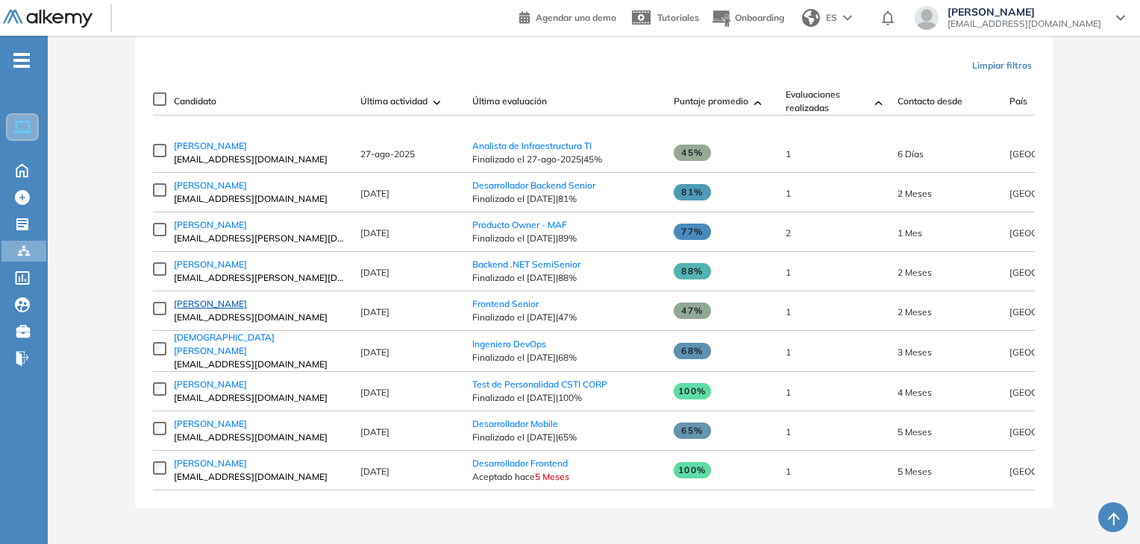
click at [200, 308] on span "cristian quispe" at bounding box center [210, 303] width 73 height 11
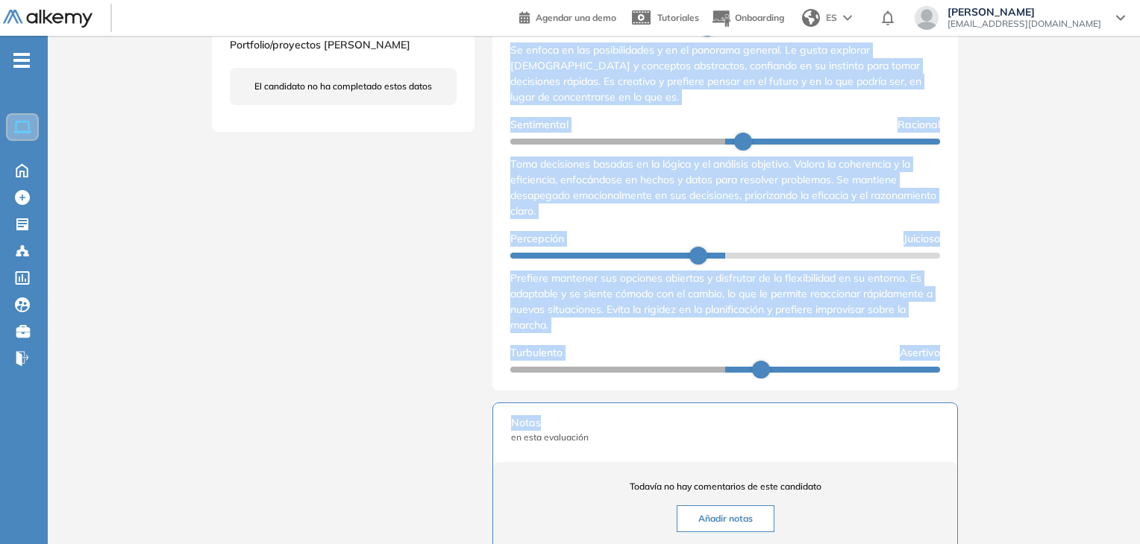
scroll to position [262, 0]
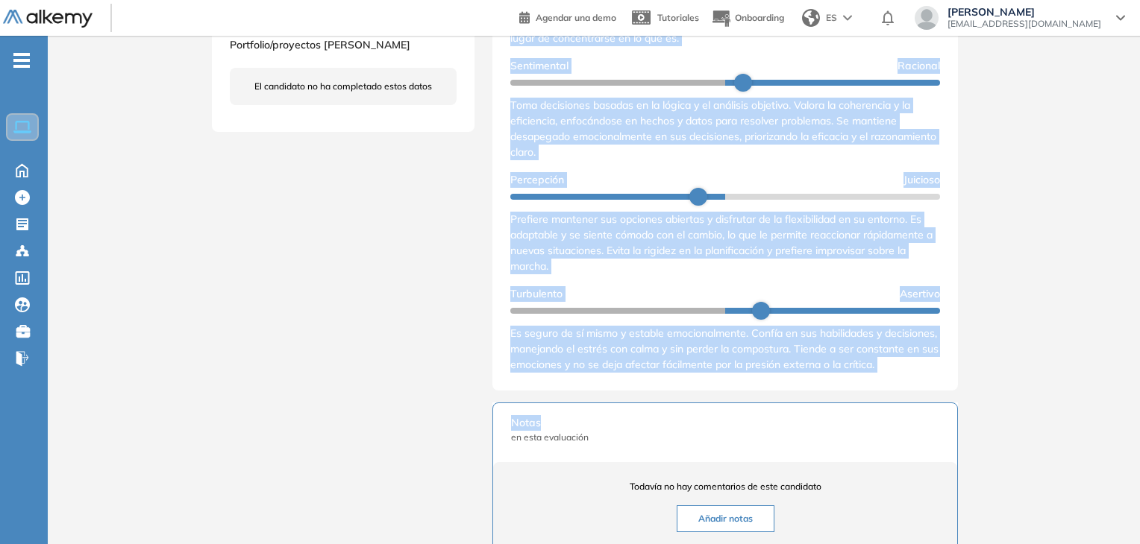
drag, startPoint x: 940, startPoint y: 150, endPoint x: 917, endPoint y: 439, distance: 290.2
click at [917, 439] on div "Evaluaciones y challenges en los que participó el candidato 47% Frontend Senior…" at bounding box center [724, 181] width 501 height 1281
click at [1095, 260] on div "Inicio Alkymetrics Evaluaciones Dashboard Candidato Duración : 00:00:00 Cantida…" at bounding box center [594, 184] width 1092 height 1347
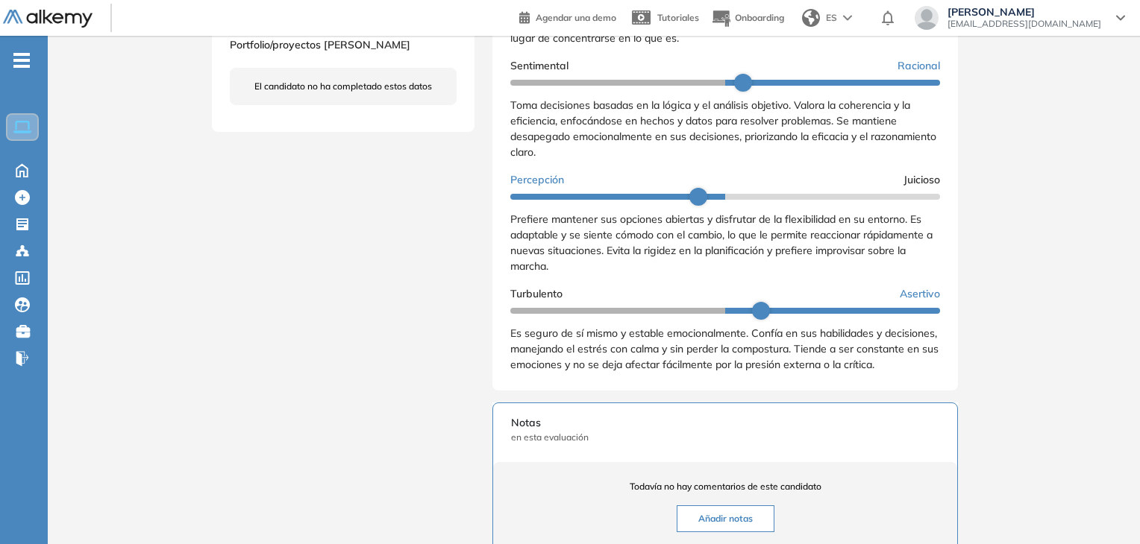
scroll to position [0, 0]
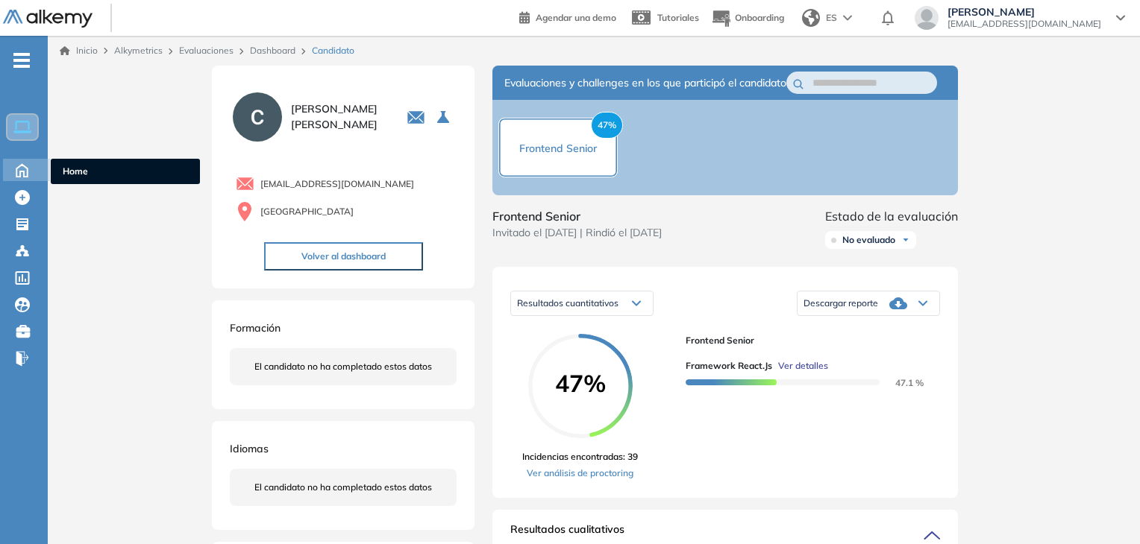
click at [25, 176] on icon at bounding box center [21, 170] width 11 height 13
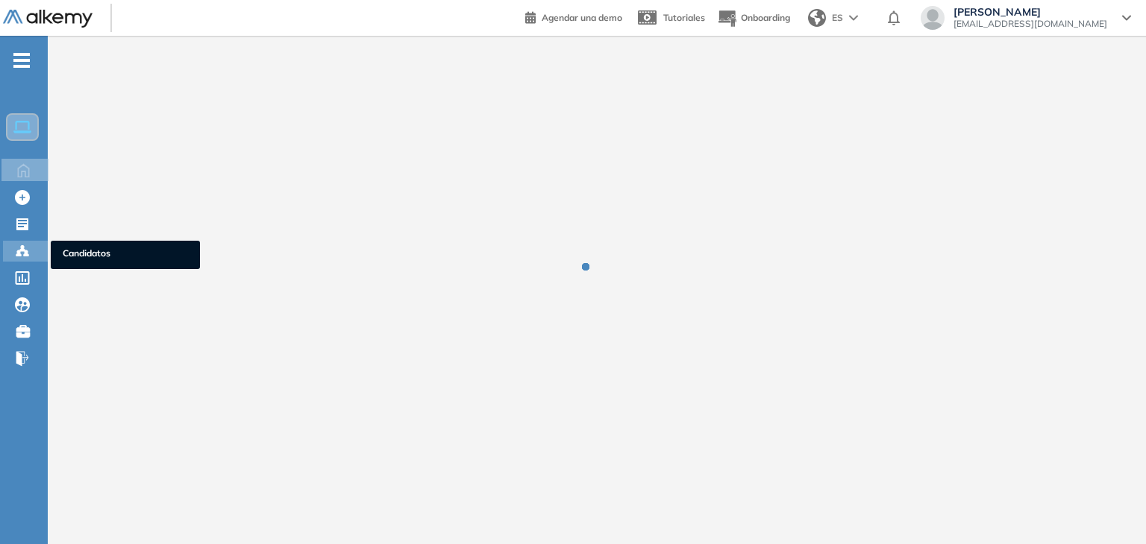
click at [33, 251] on div "Candidatos Candidatos" at bounding box center [25, 251] width 45 height 21
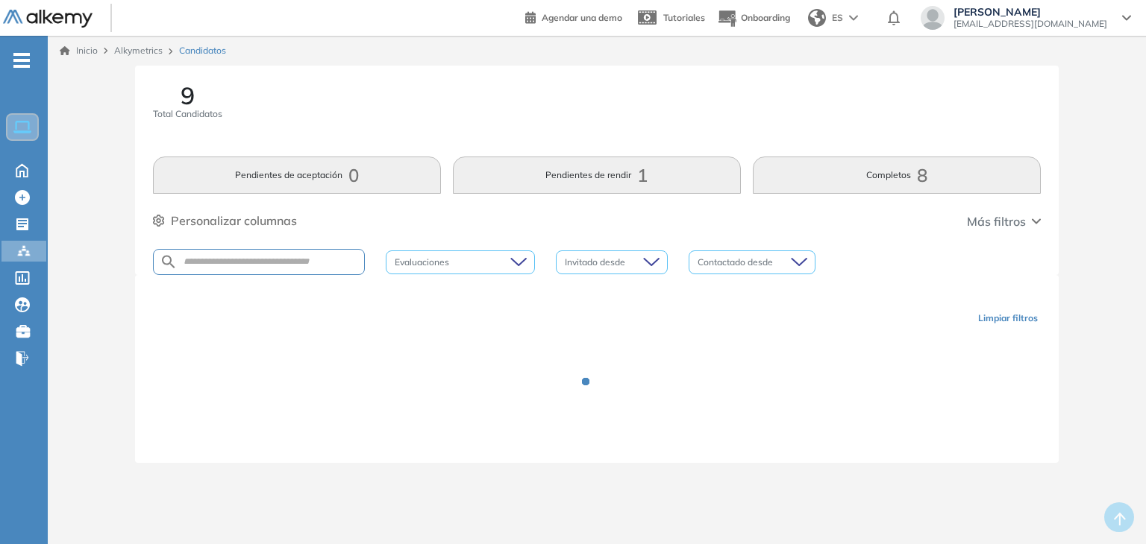
click at [191, 269] on div at bounding box center [259, 262] width 212 height 26
click at [206, 266] on input "text" at bounding box center [271, 262] width 186 height 11
paste input "**********"
type input "**********"
click at [317, 260] on input "**********" at bounding box center [271, 262] width 186 height 11
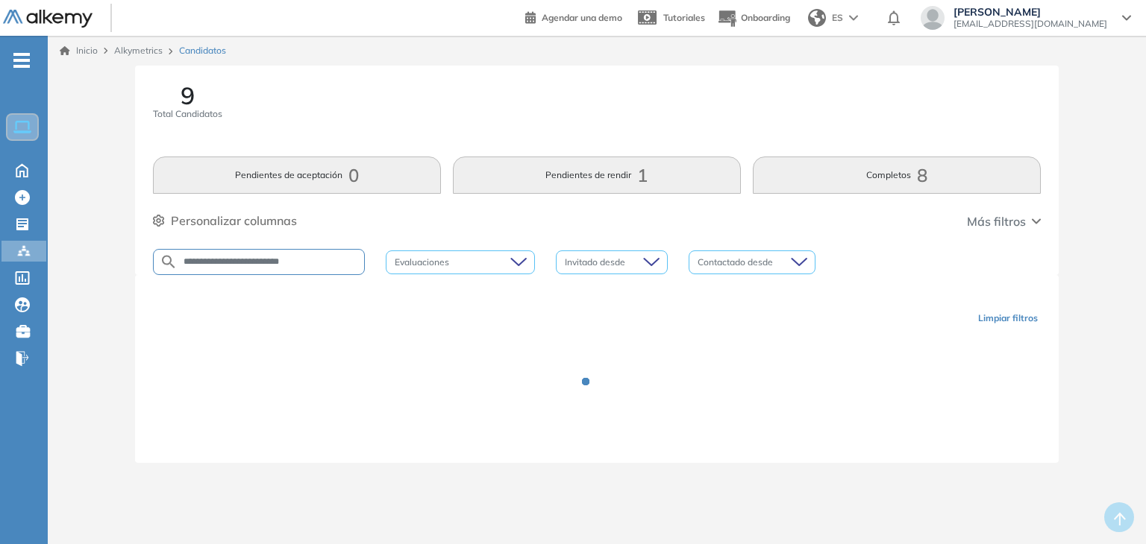
drag, startPoint x: 317, startPoint y: 260, endPoint x: 221, endPoint y: 260, distance: 96.2
click at [221, 260] on input "**********" at bounding box center [271, 262] width 186 height 11
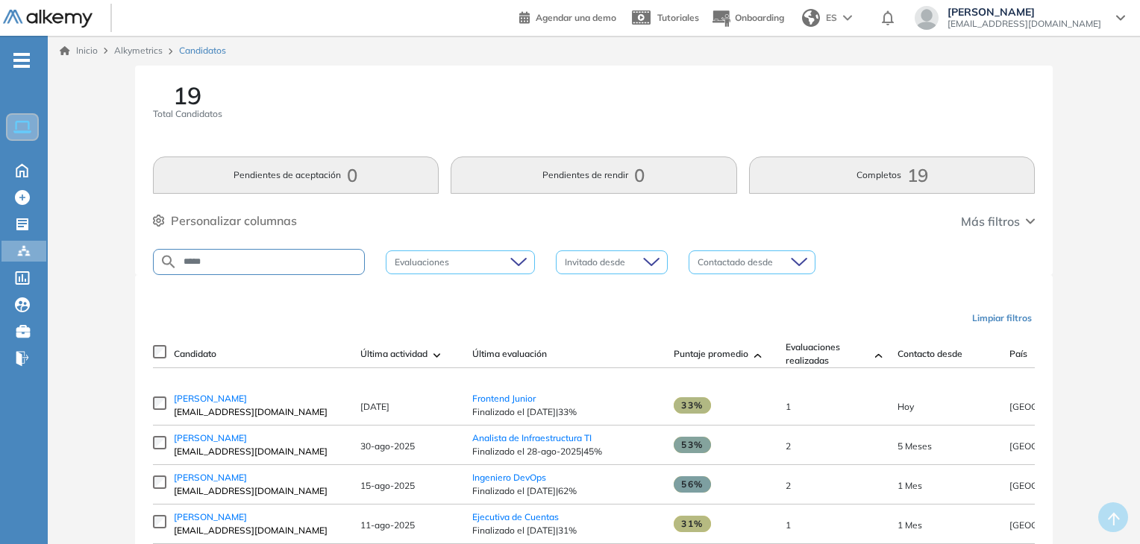
click at [262, 241] on div "19 Total Candidatos Pendientes de aceptación 0 Pendientes de rendir 0 Completos…" at bounding box center [594, 171] width 918 height 210
click at [277, 260] on input "*****" at bounding box center [271, 262] width 186 height 11
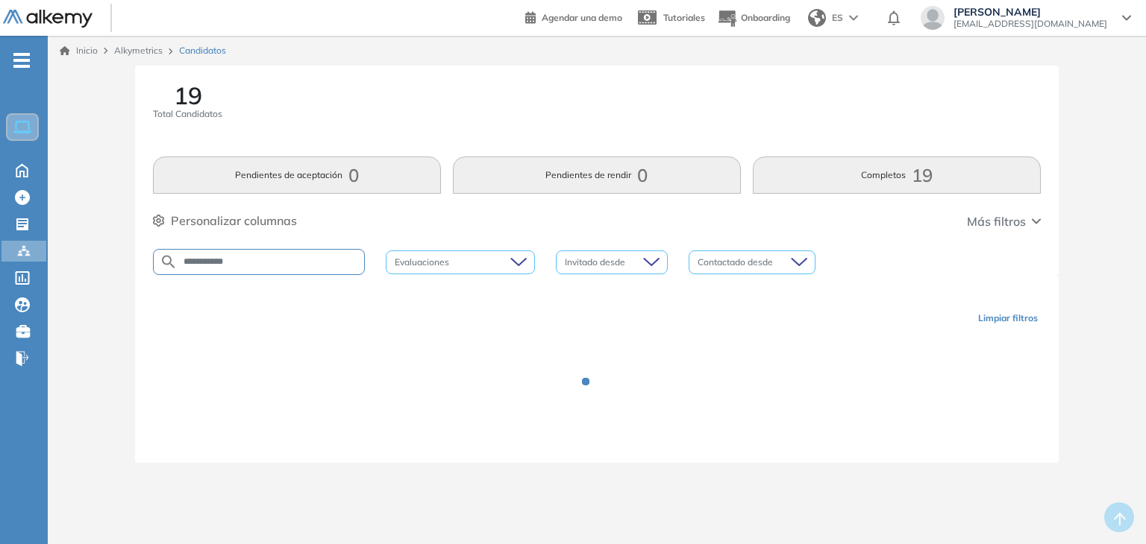
click at [427, 400] on div at bounding box center [597, 393] width 888 height 104
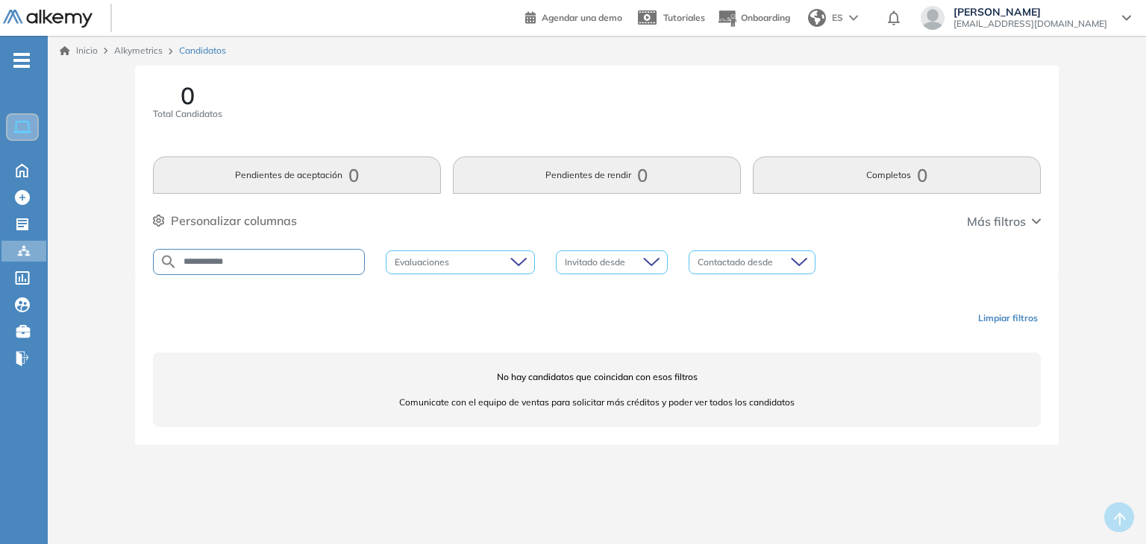
click at [341, 266] on input "**********" at bounding box center [271, 262] width 186 height 11
type input "*"
type input "*****"
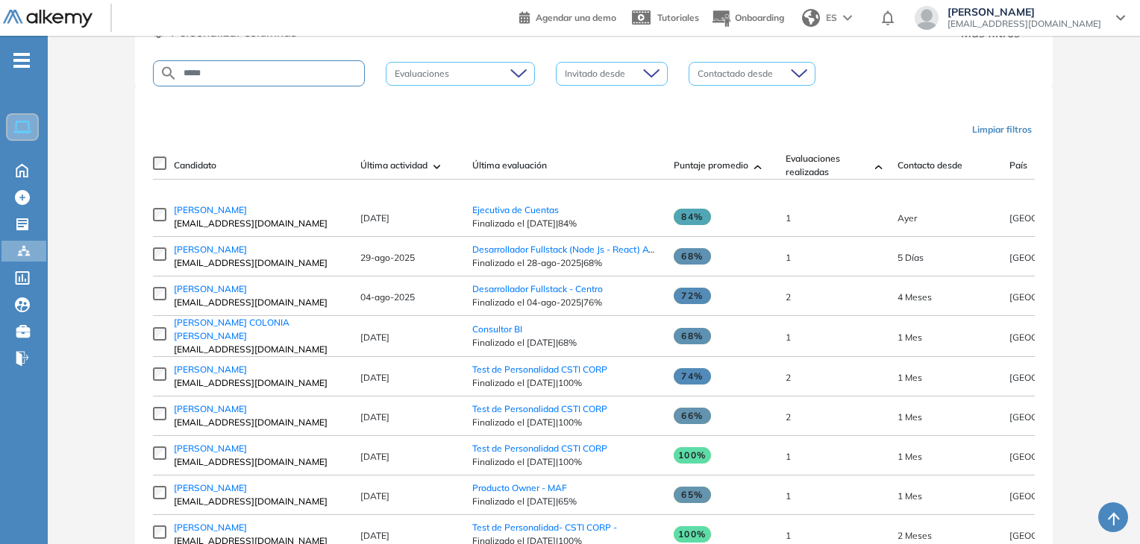
scroll to position [346, 0]
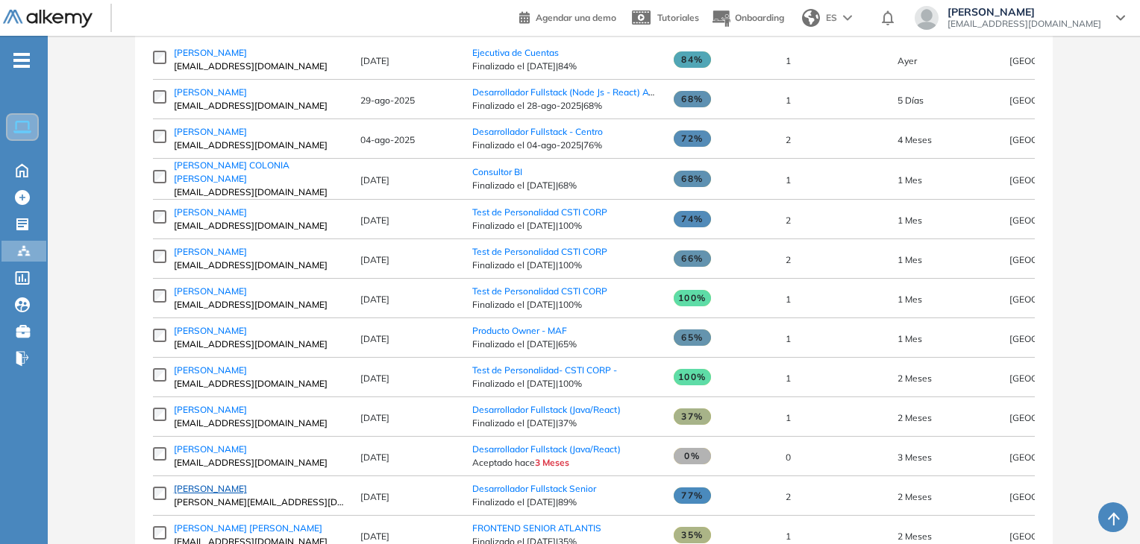
click at [247, 494] on span "Andre Renato Rojas Caceres" at bounding box center [210, 488] width 73 height 11
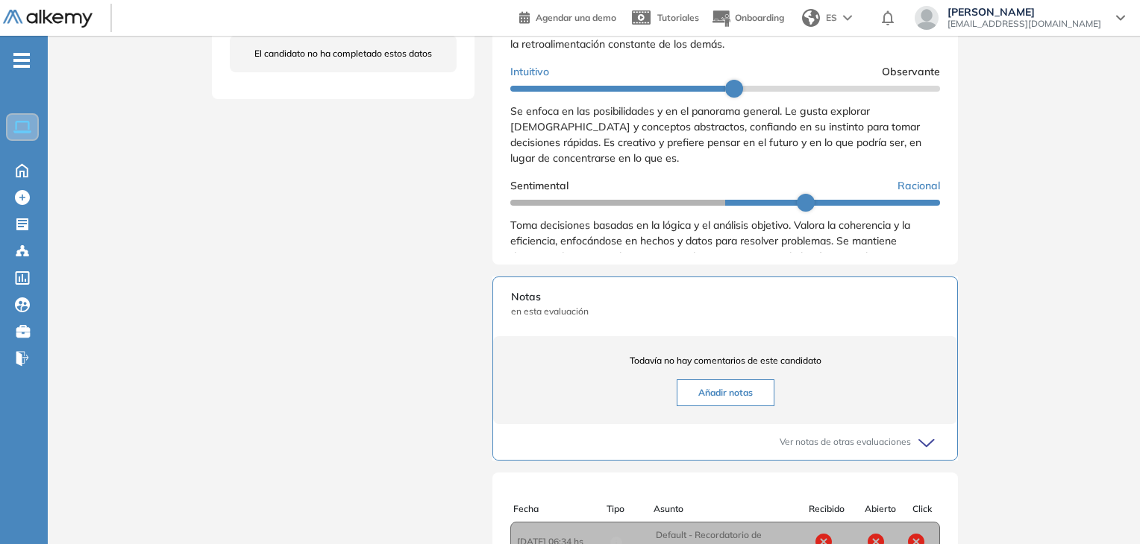
scroll to position [330, 0]
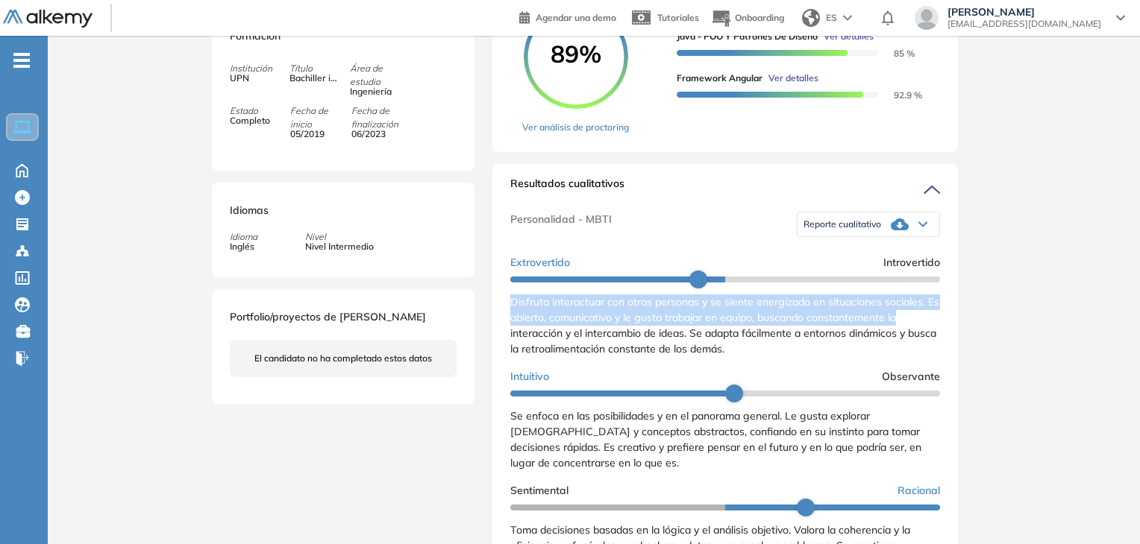
drag, startPoint x: 1131, startPoint y: 287, endPoint x: 1143, endPoint y: 326, distance: 40.6
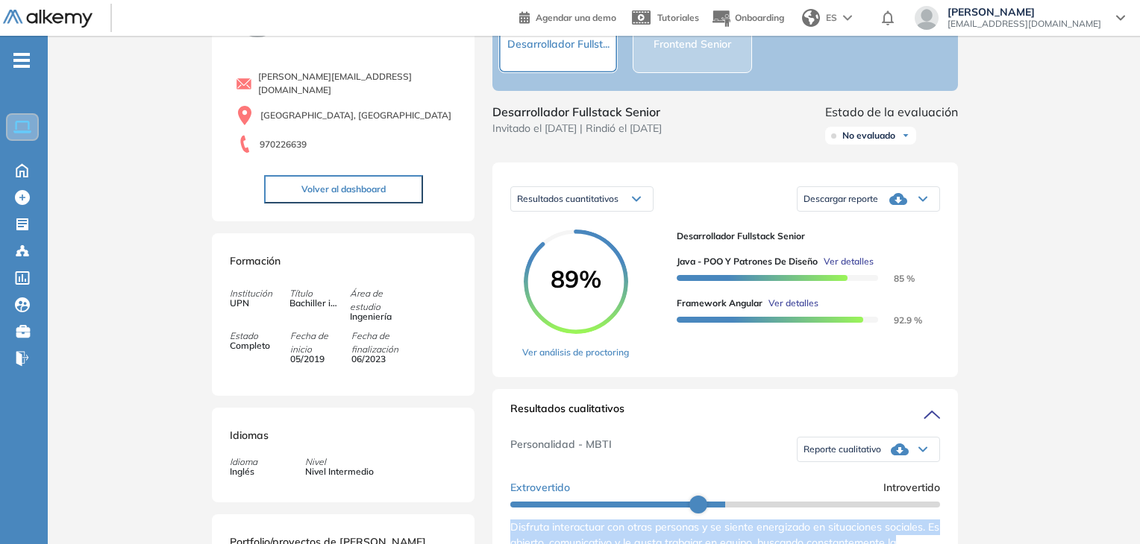
scroll to position [102, 0]
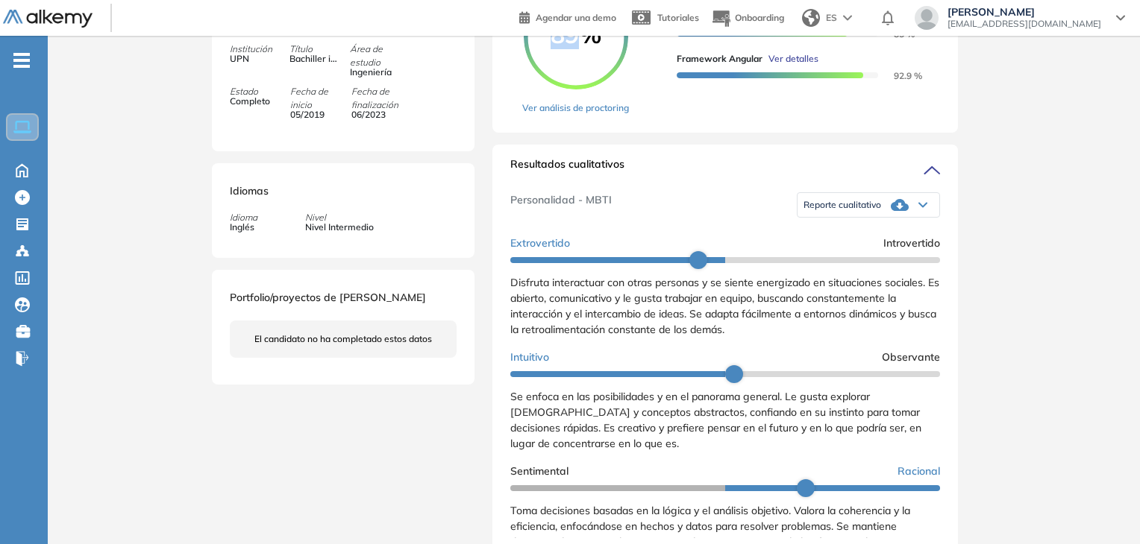
scroll to position [0, 0]
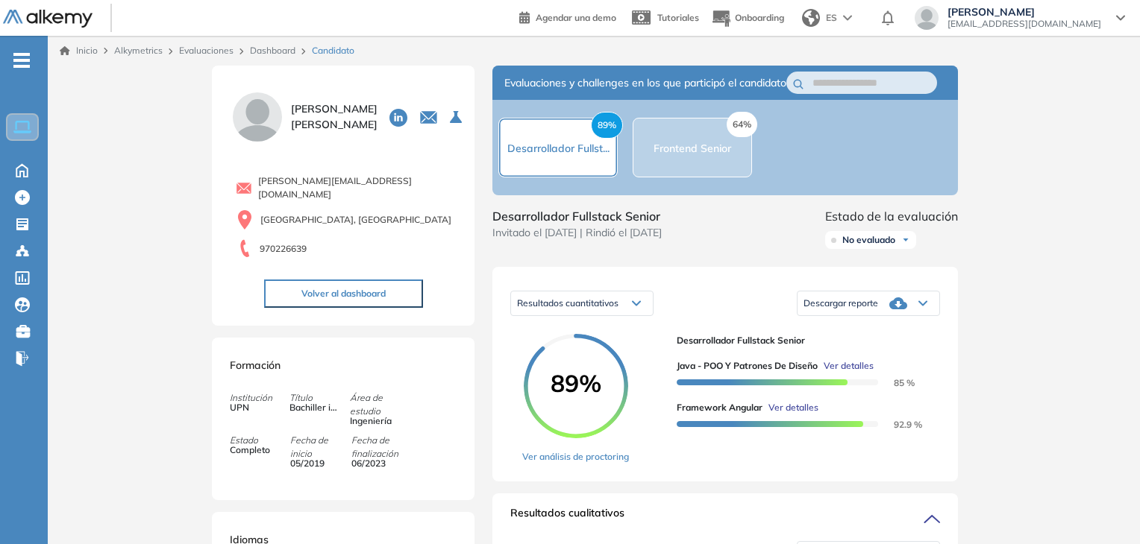
click at [709, 173] on div "64% Frontend Senior" at bounding box center [691, 148] width 119 height 60
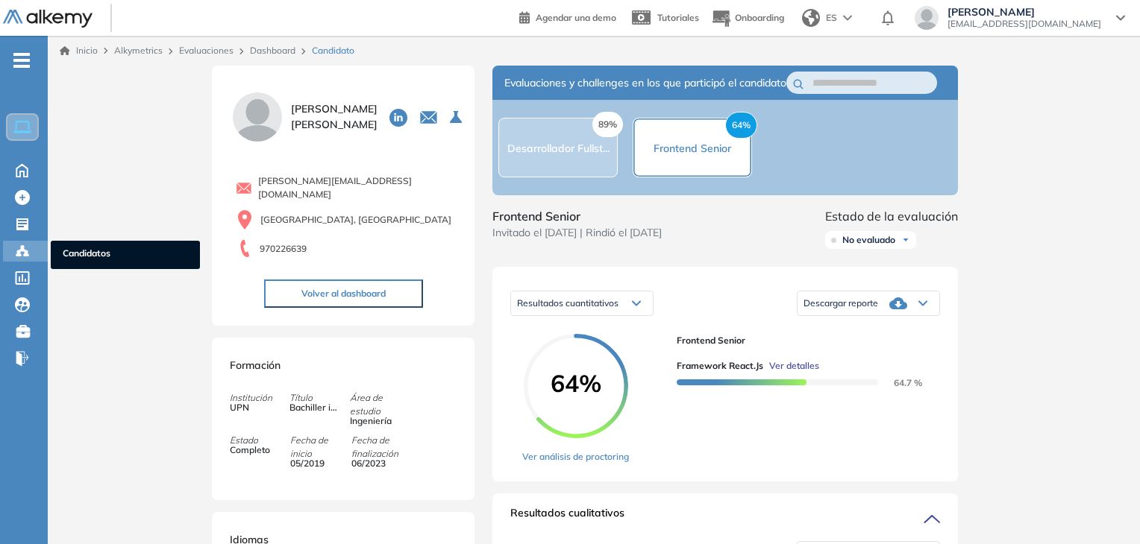
click at [10, 251] on div "Candidatos Candidatos" at bounding box center [25, 251] width 45 height 21
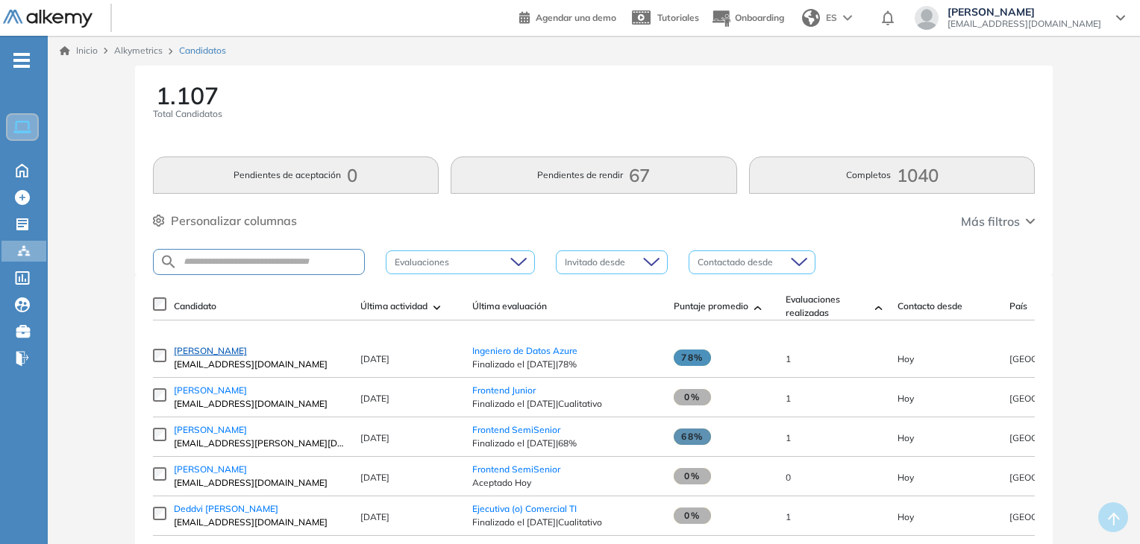
click at [218, 356] on span "[PERSON_NAME]" at bounding box center [210, 350] width 73 height 11
